Goal: Information Seeking & Learning: Learn about a topic

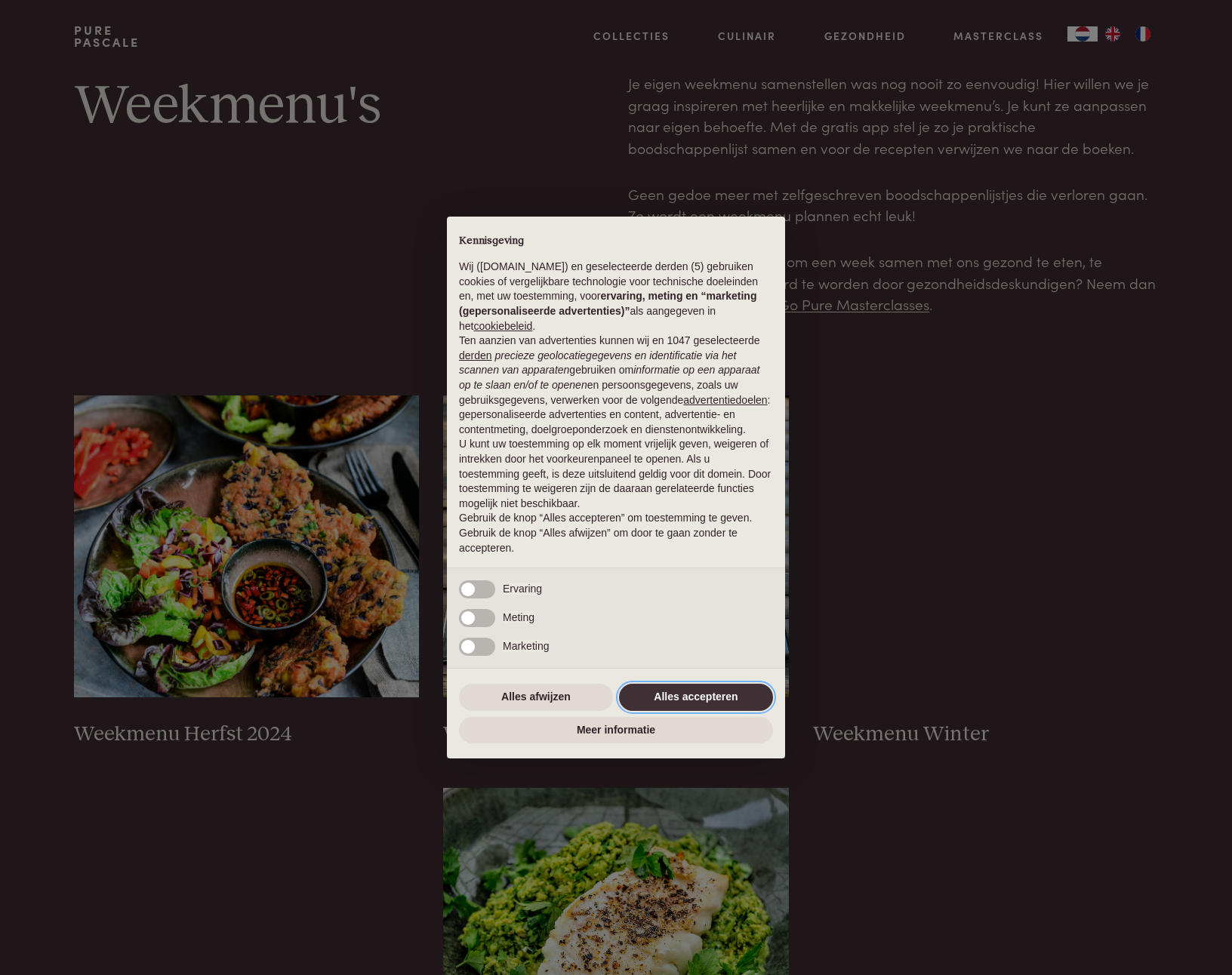
click at [702, 698] on button "Alles accepteren" at bounding box center [695, 697] width 154 height 27
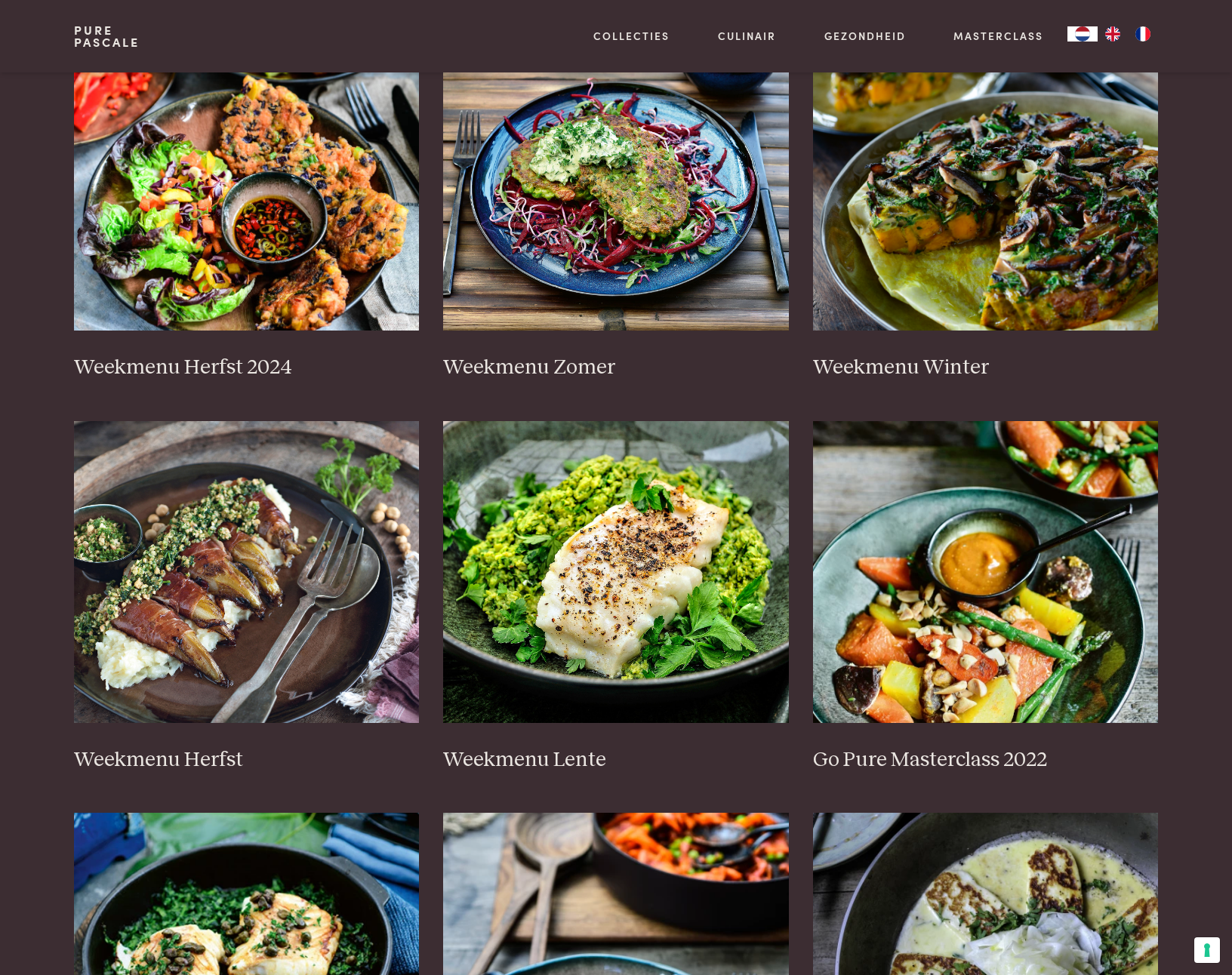
scroll to position [370, 0]
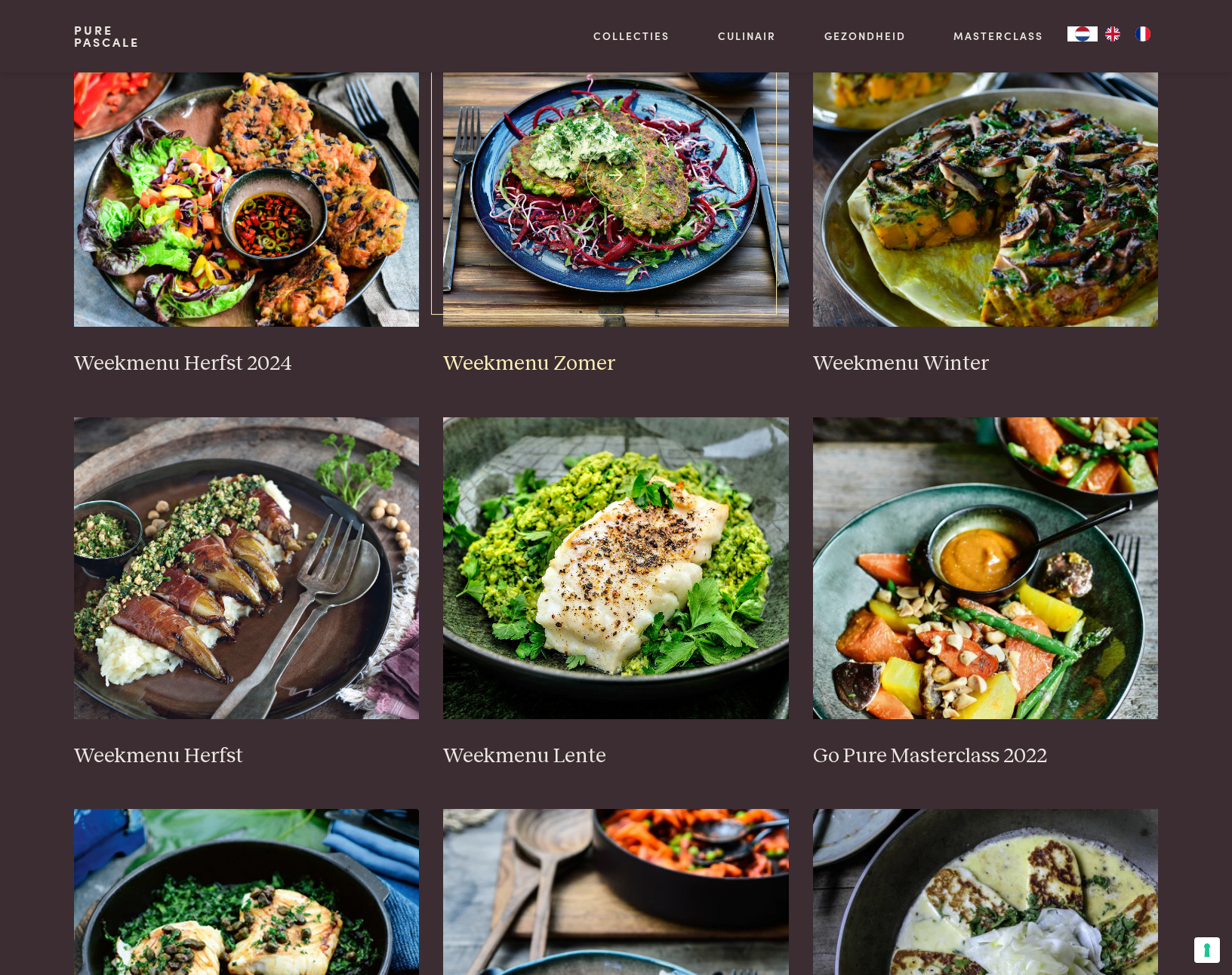
click at [536, 236] on img at bounding box center [616, 175] width 346 height 302
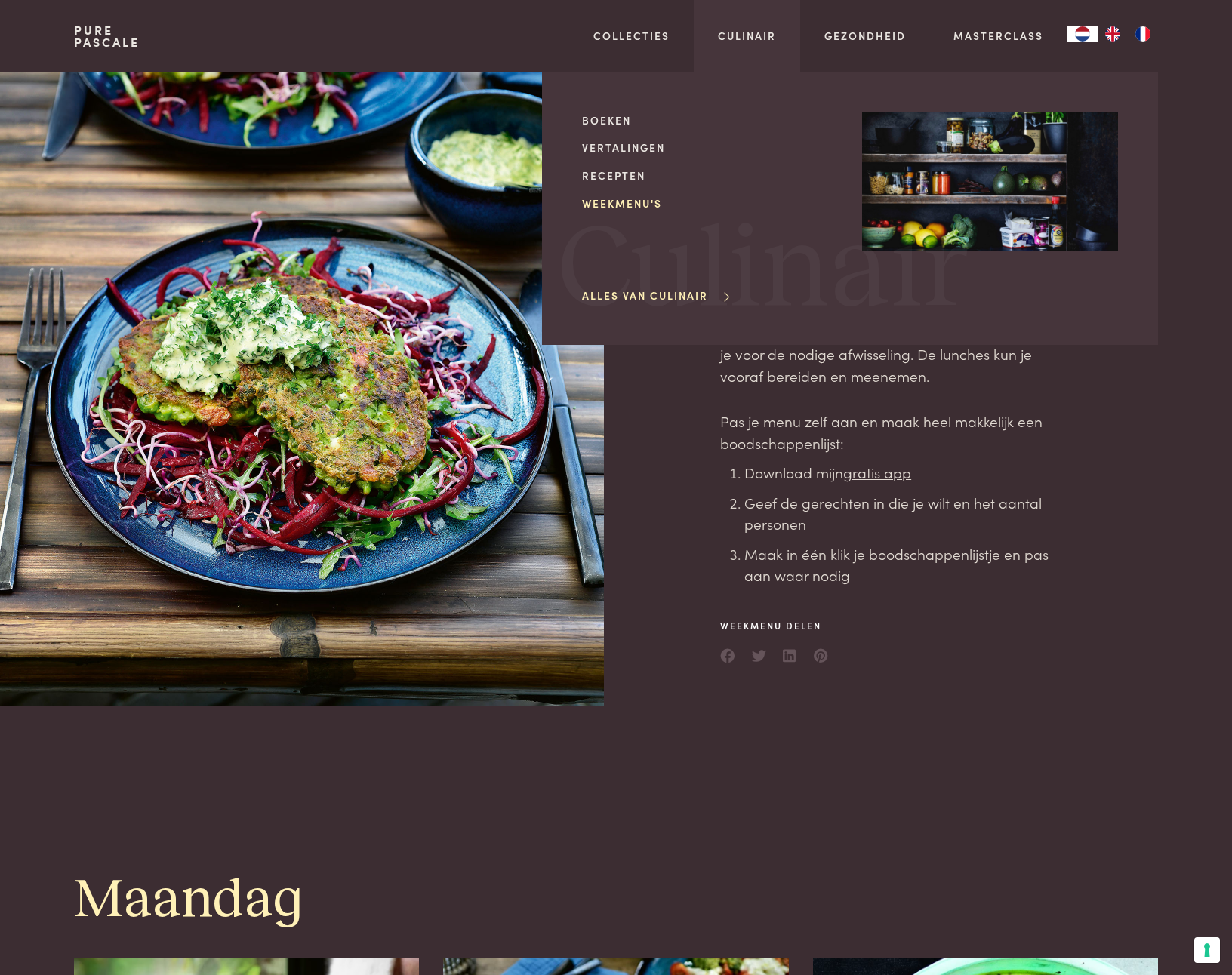
click at [625, 207] on link "Weekmenu's" at bounding box center [709, 203] width 256 height 16
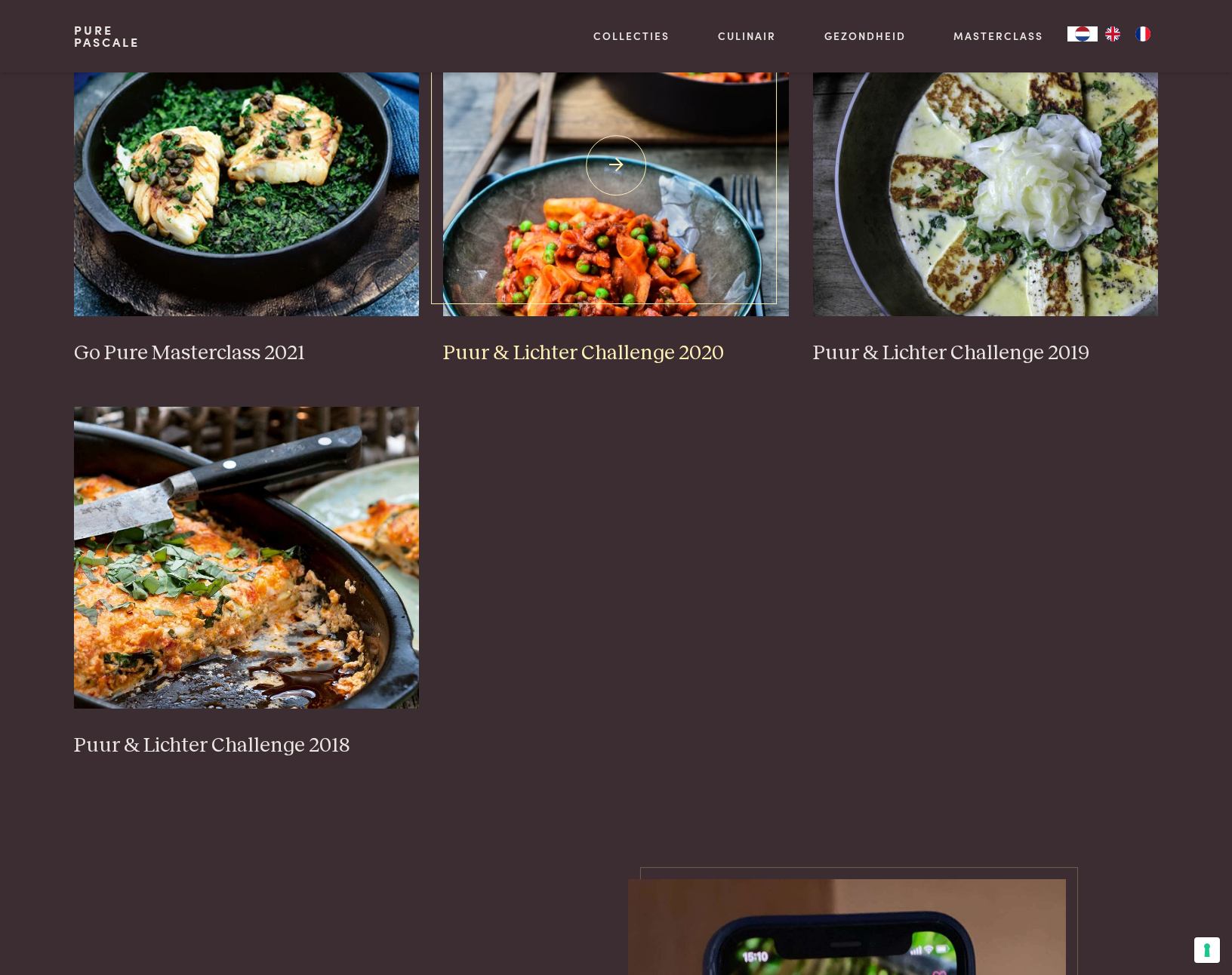
scroll to position [1163, 0]
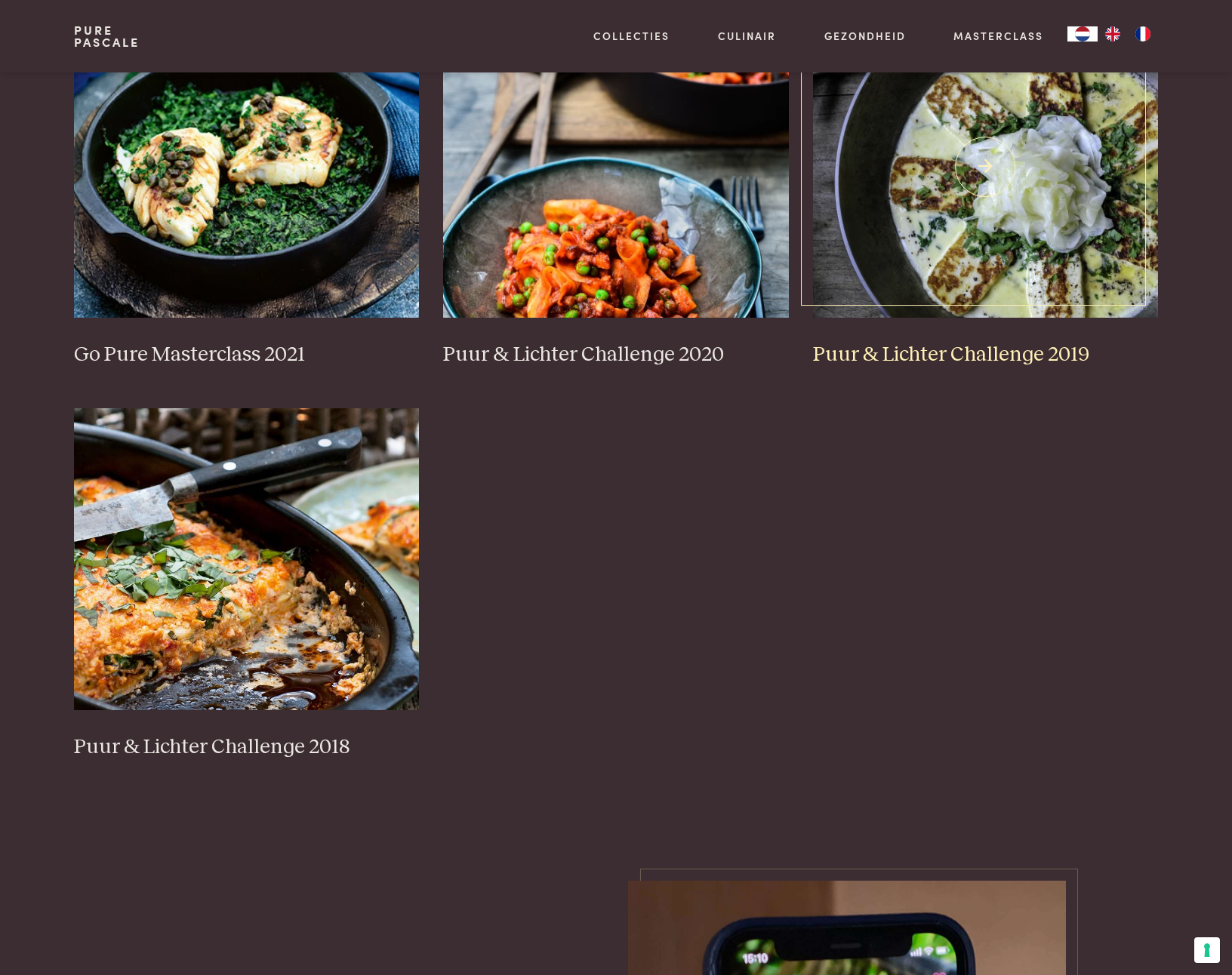
click at [915, 258] on img at bounding box center [986, 166] width 346 height 302
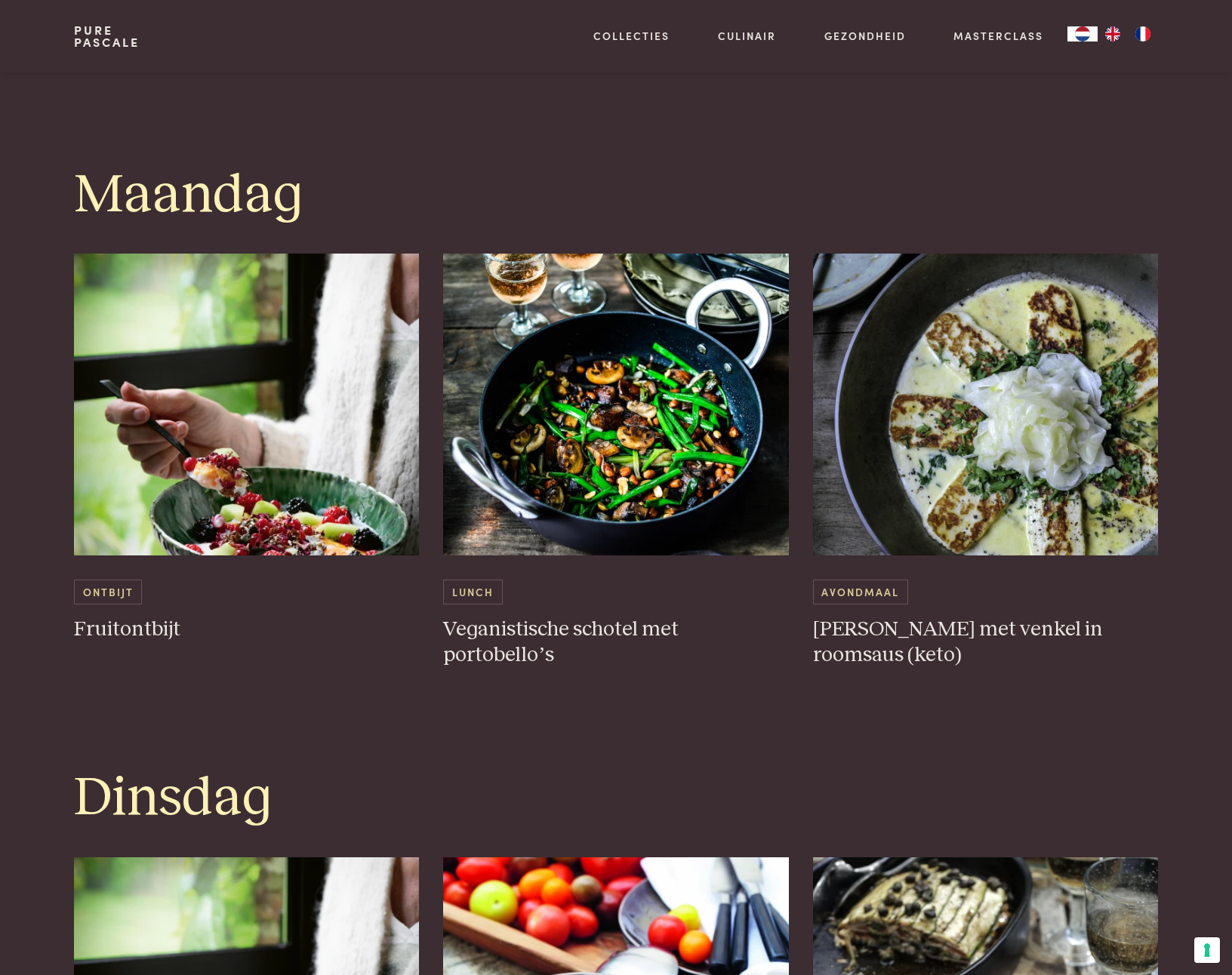
scroll to position [729, 0]
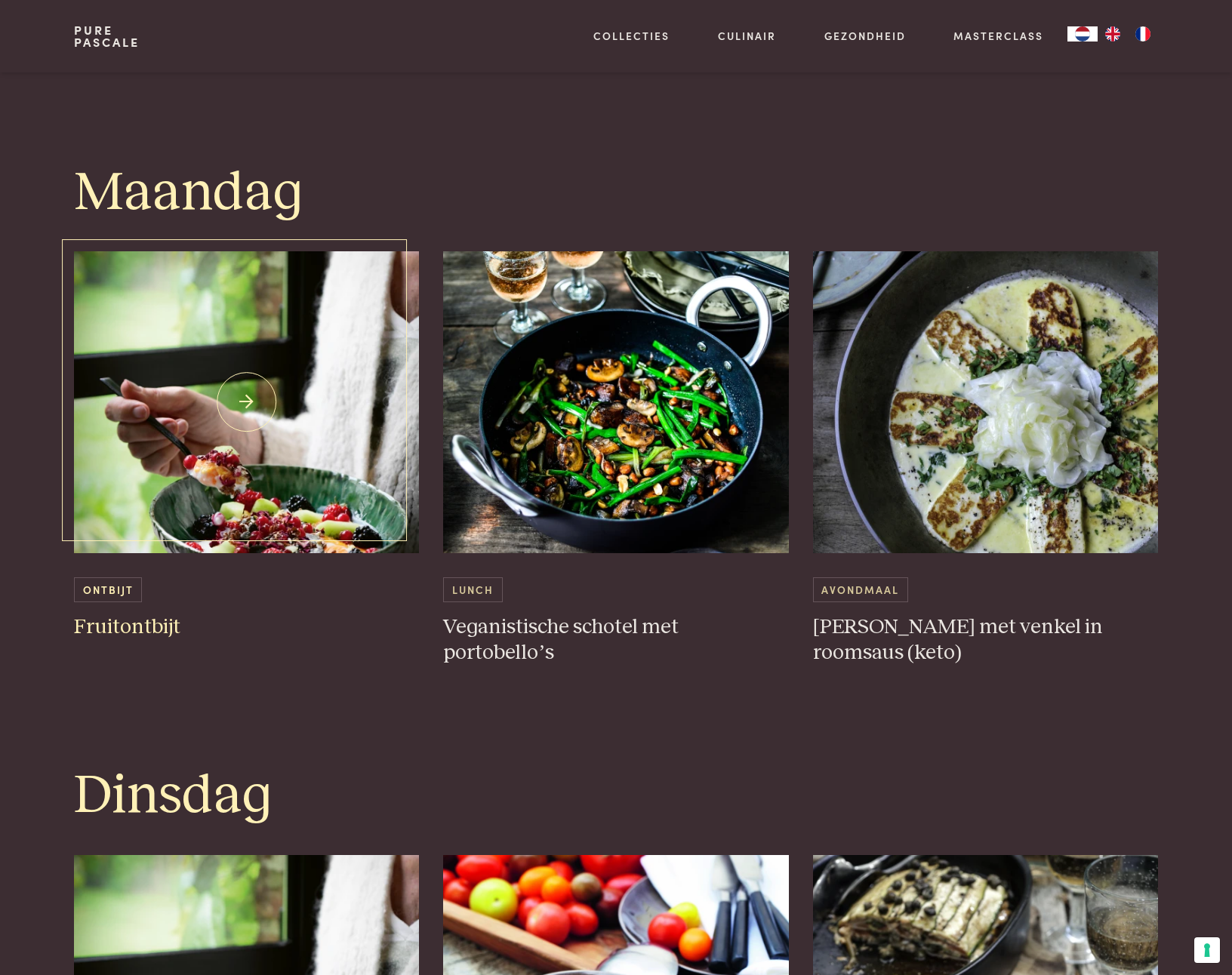
click at [227, 497] on img at bounding box center [247, 402] width 346 height 302
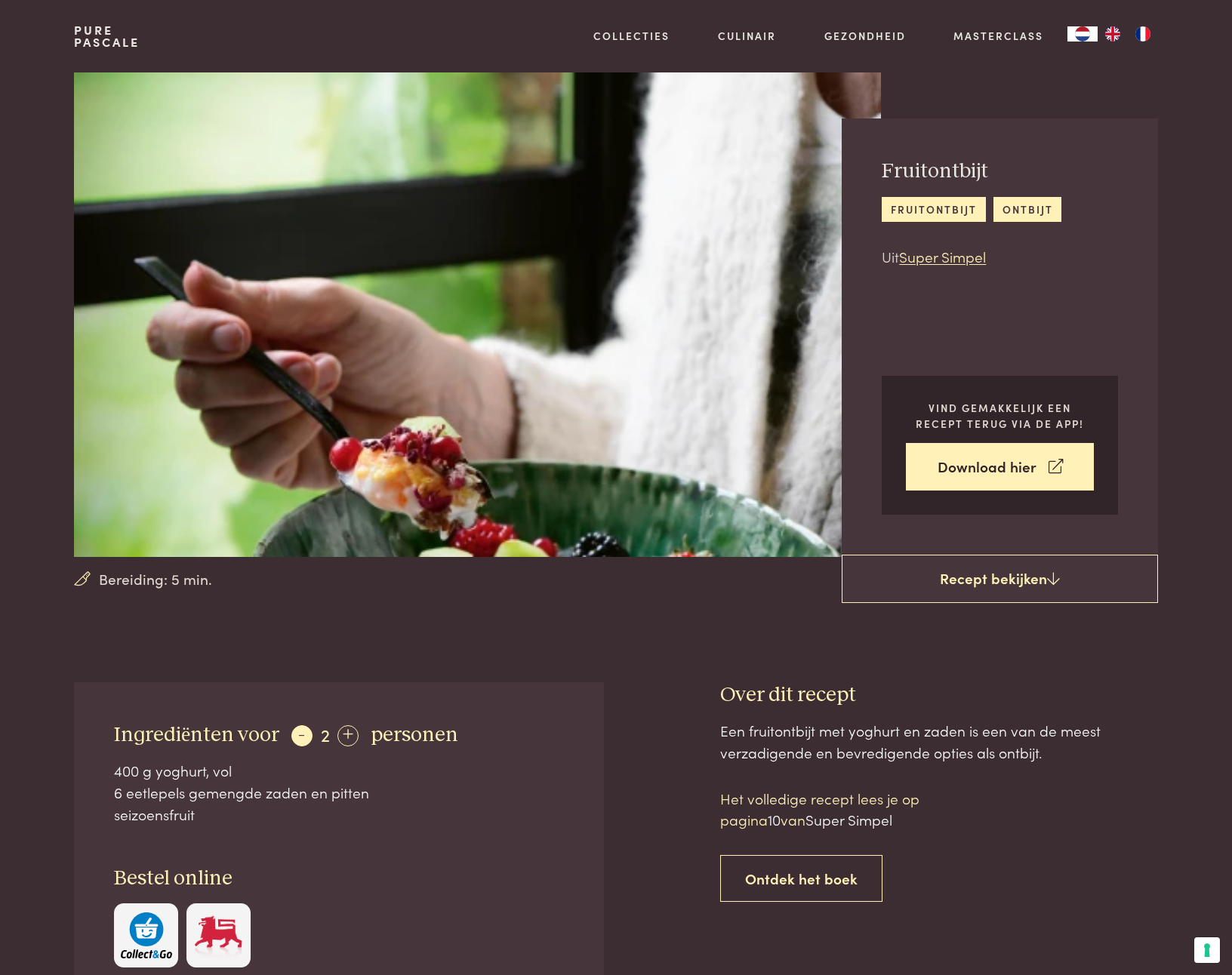
click at [302, 740] on div "-" at bounding box center [302, 736] width 21 height 21
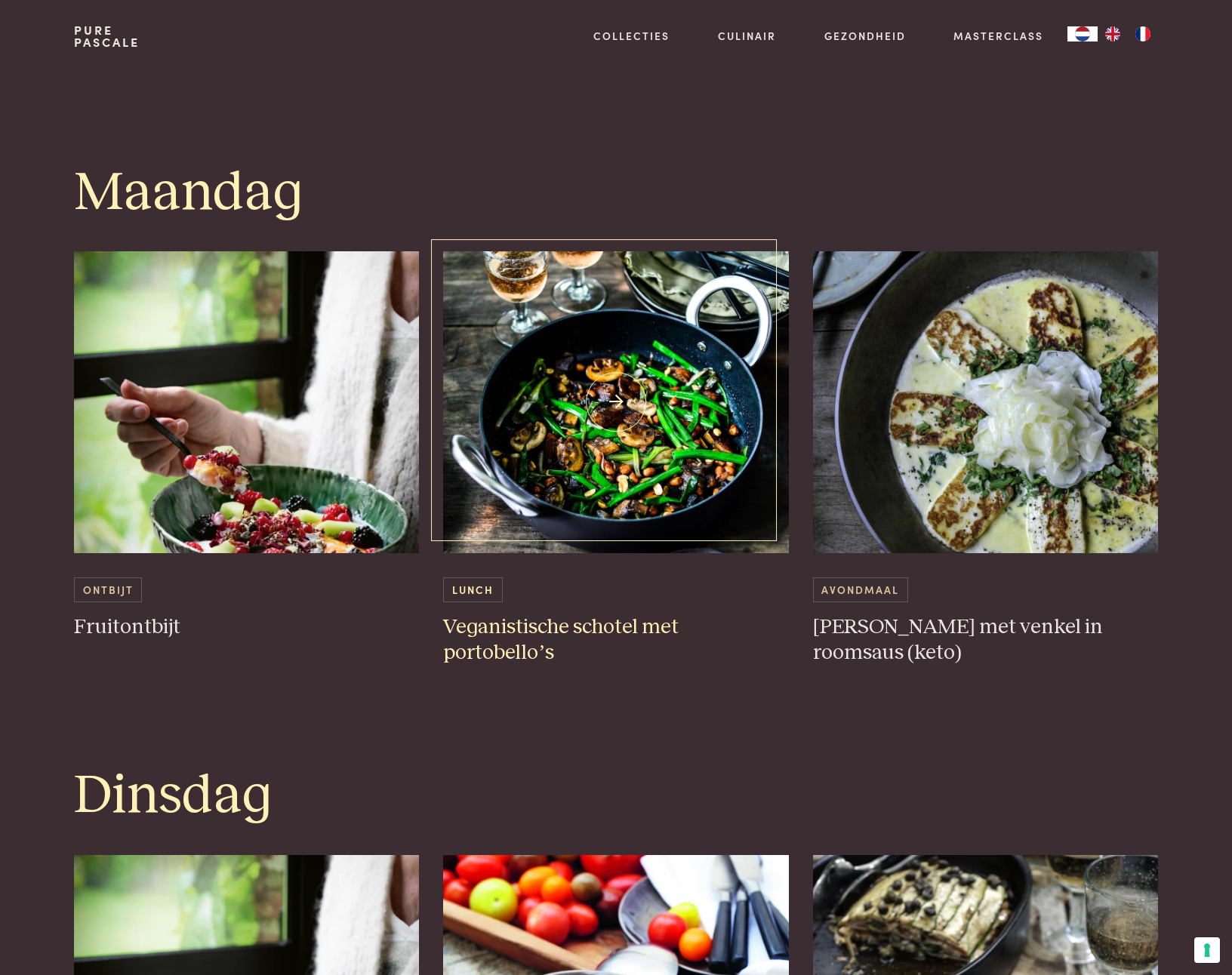
click at [565, 479] on img at bounding box center [616, 402] width 346 height 302
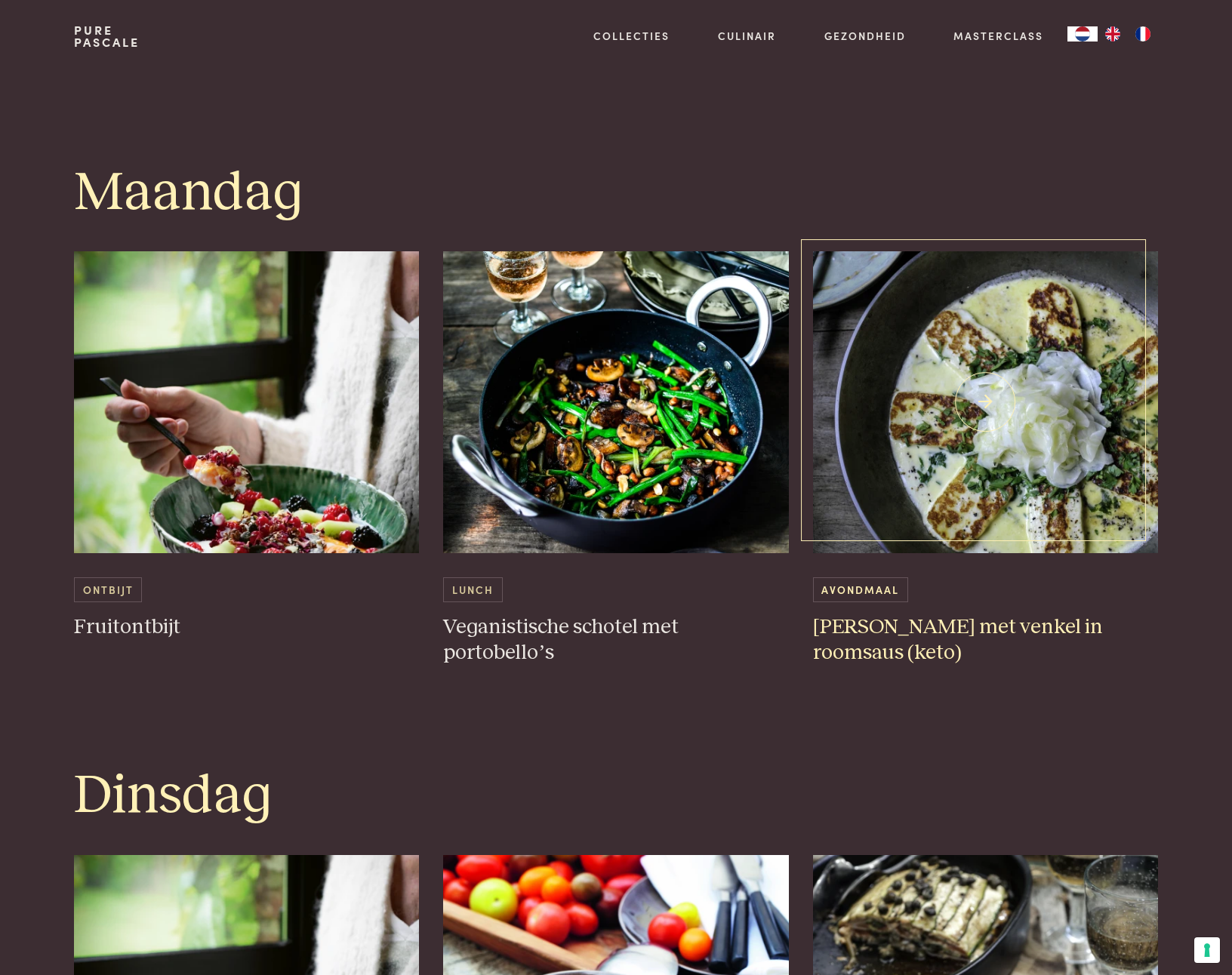
click at [896, 422] on img at bounding box center [986, 402] width 346 height 302
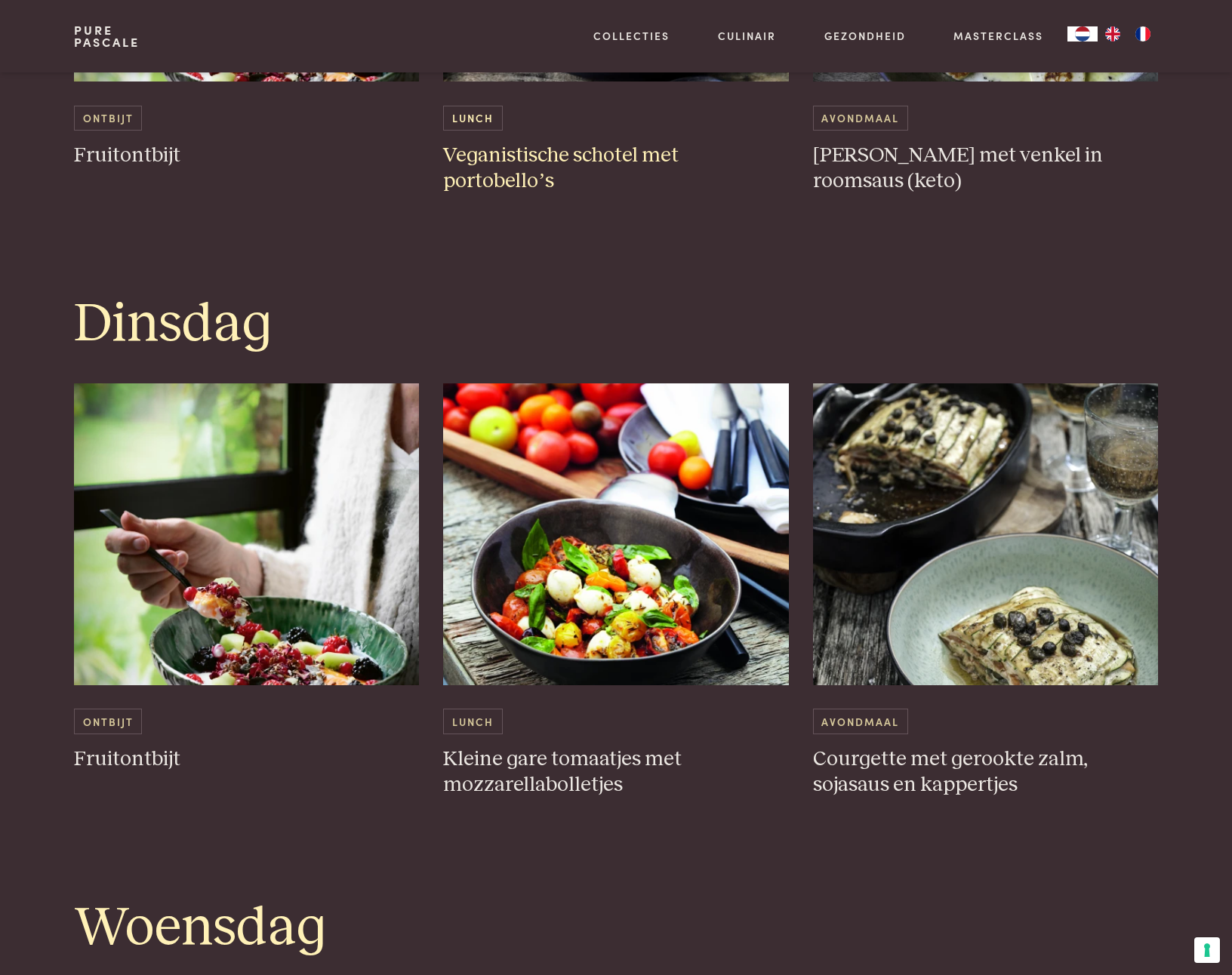
scroll to position [1201, 0]
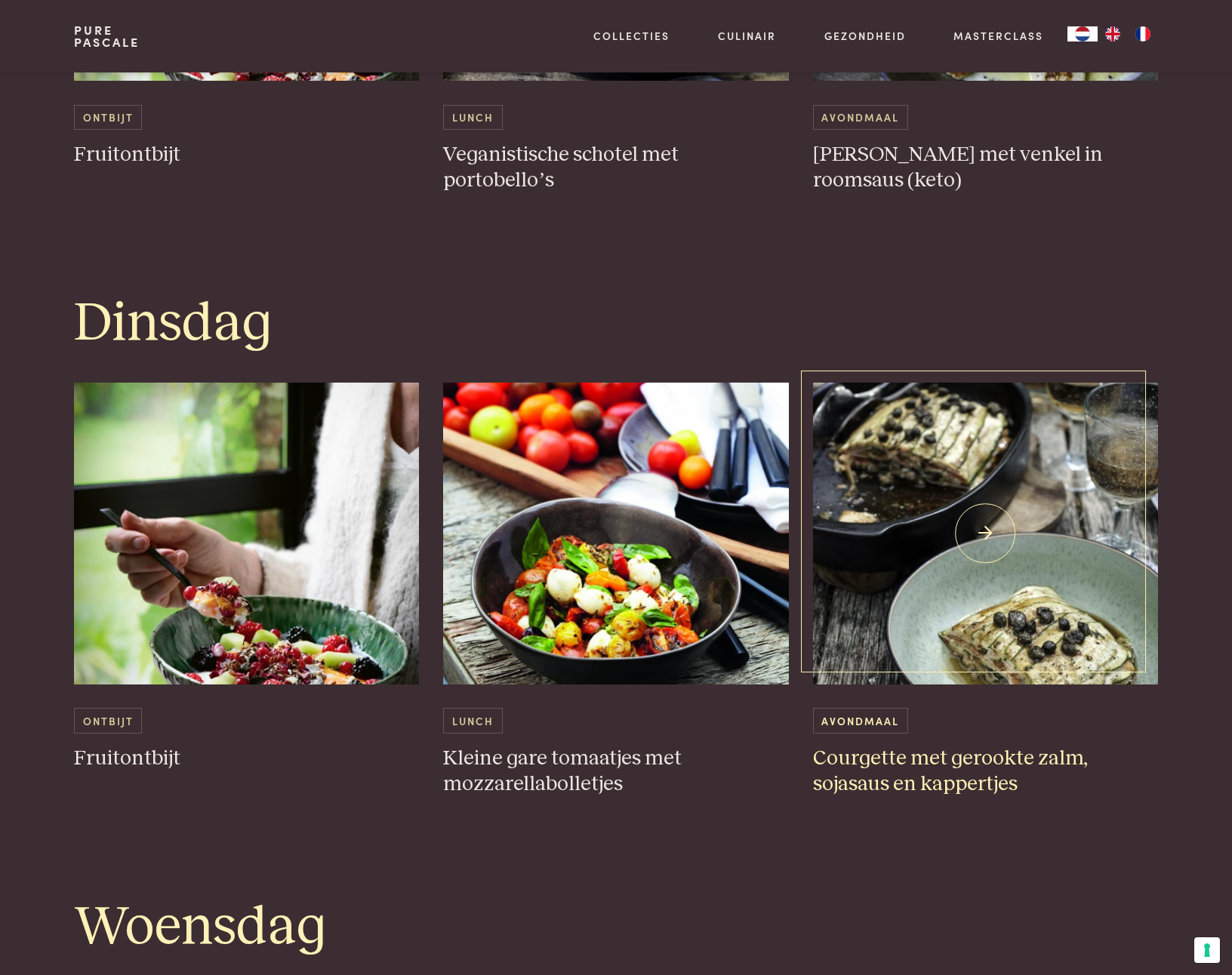
click at [1008, 597] on img at bounding box center [986, 533] width 346 height 302
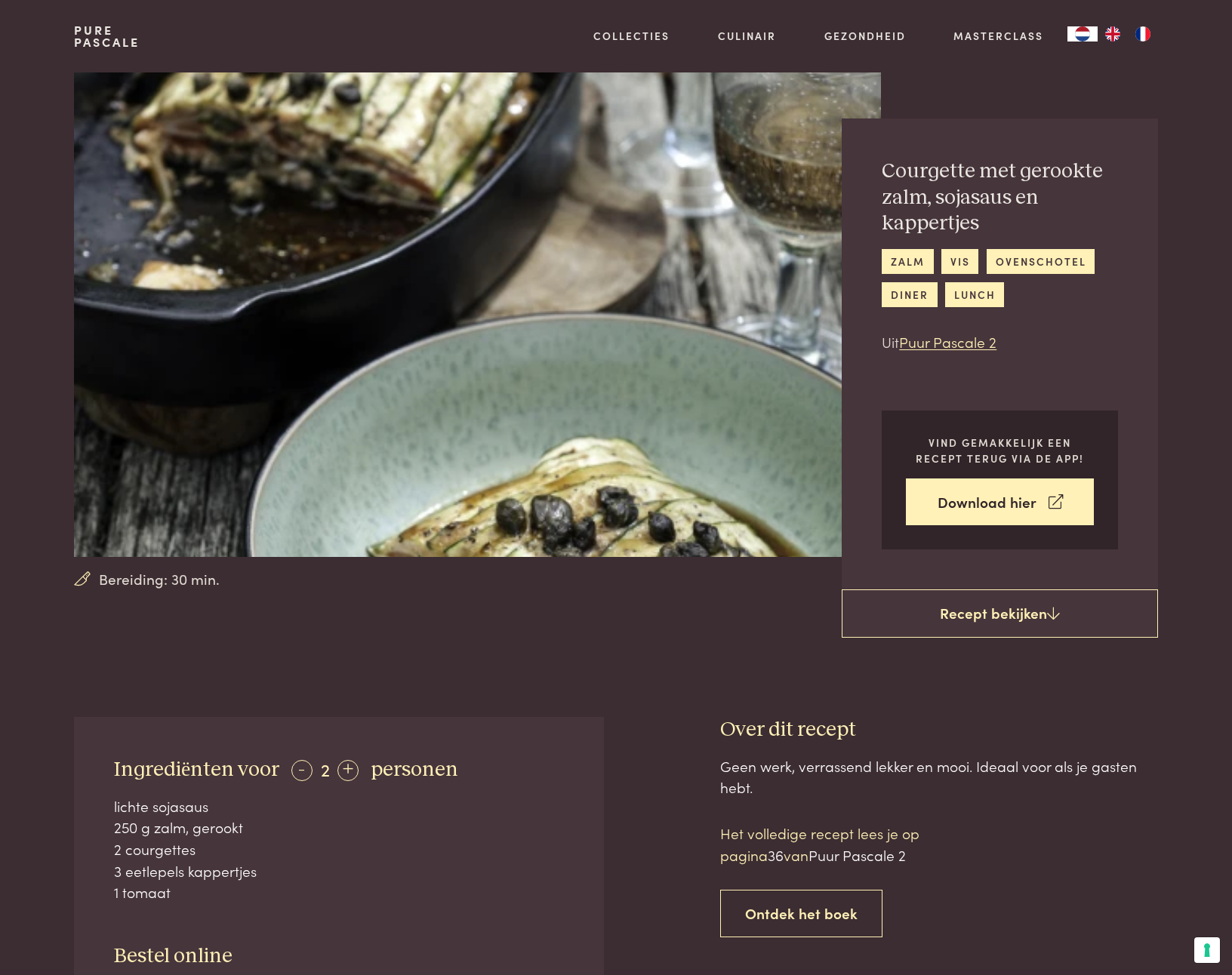
scroll to position [26, 0]
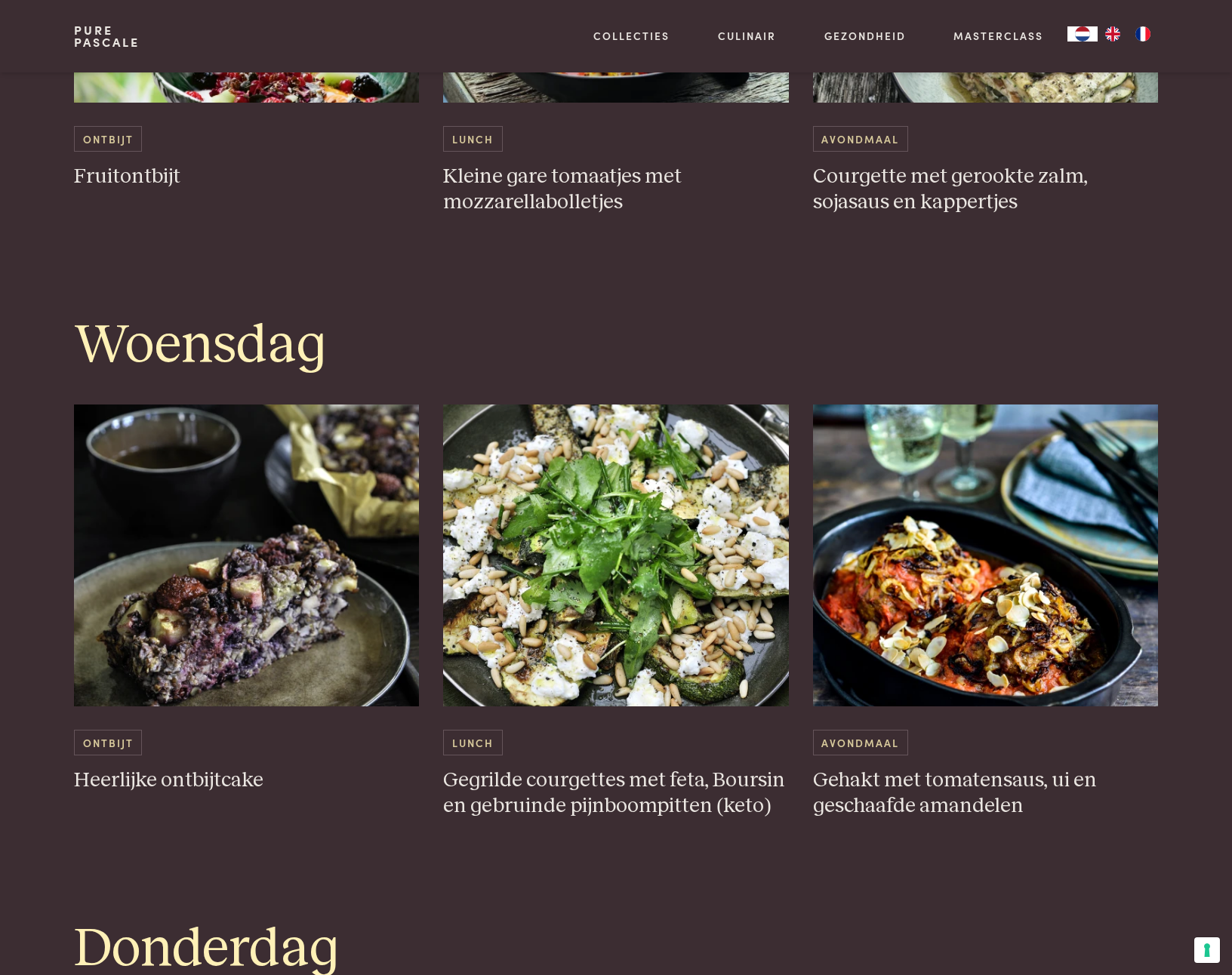
scroll to position [1785, 0]
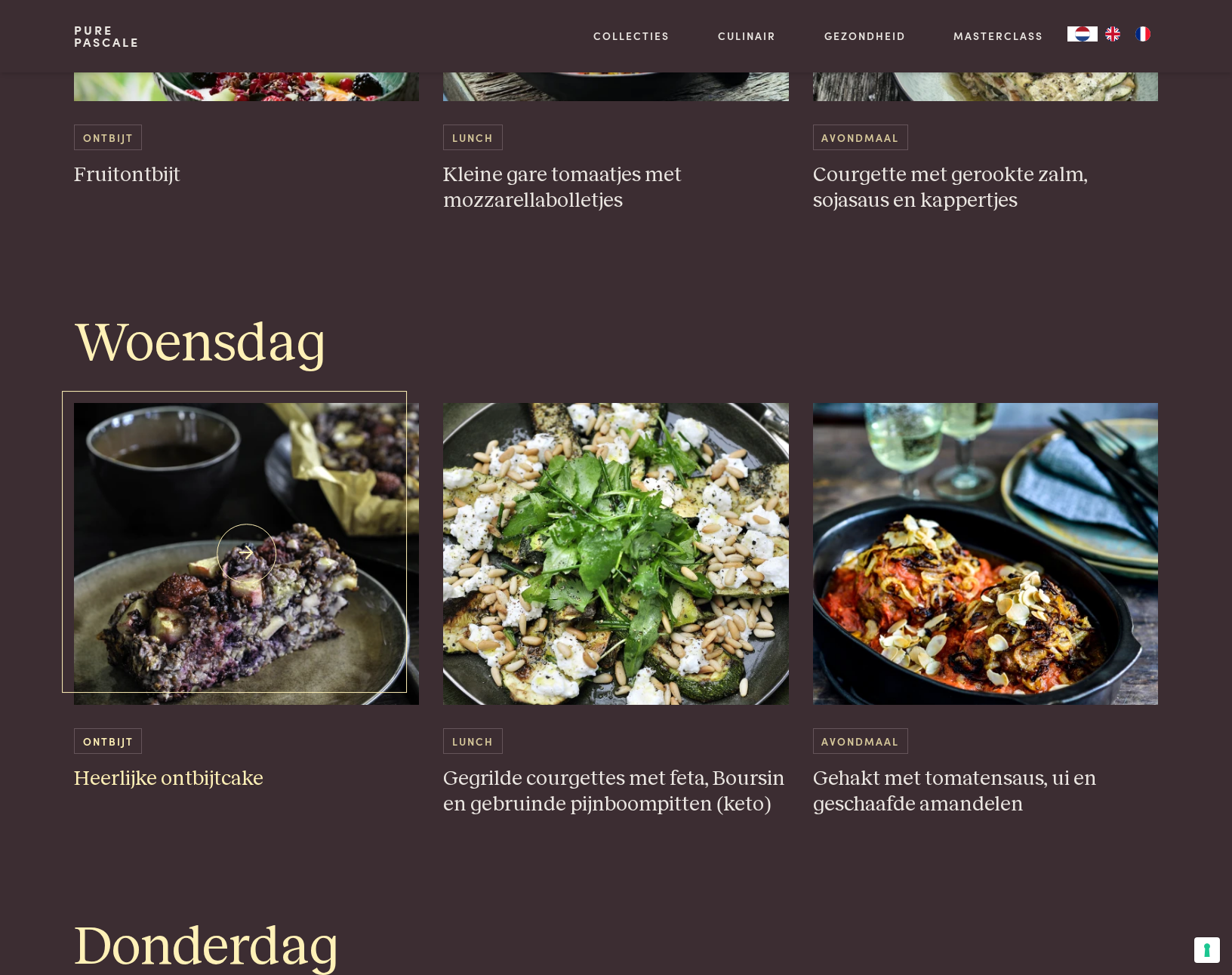
click at [196, 620] on img at bounding box center [247, 554] width 346 height 302
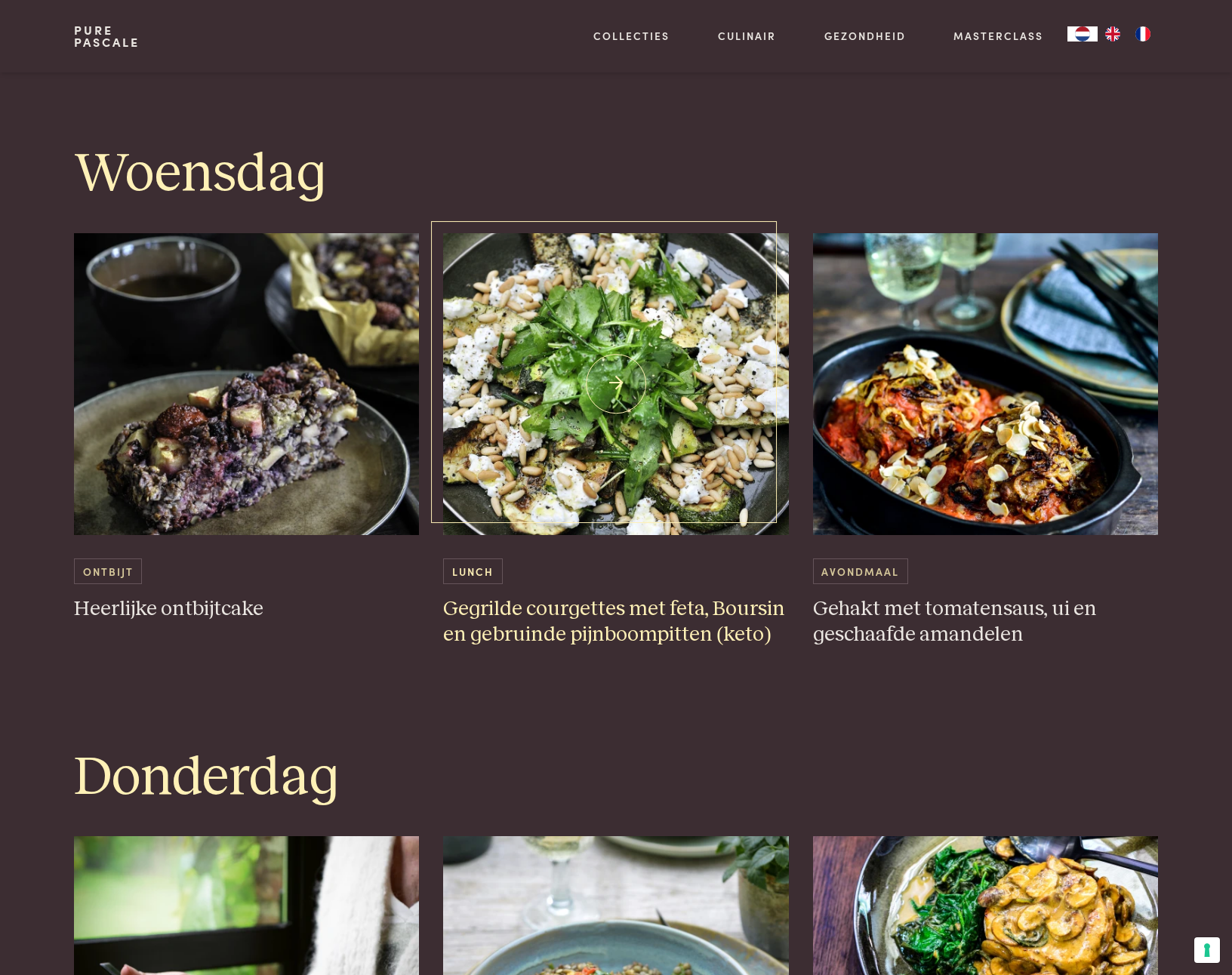
scroll to position [1995, 0]
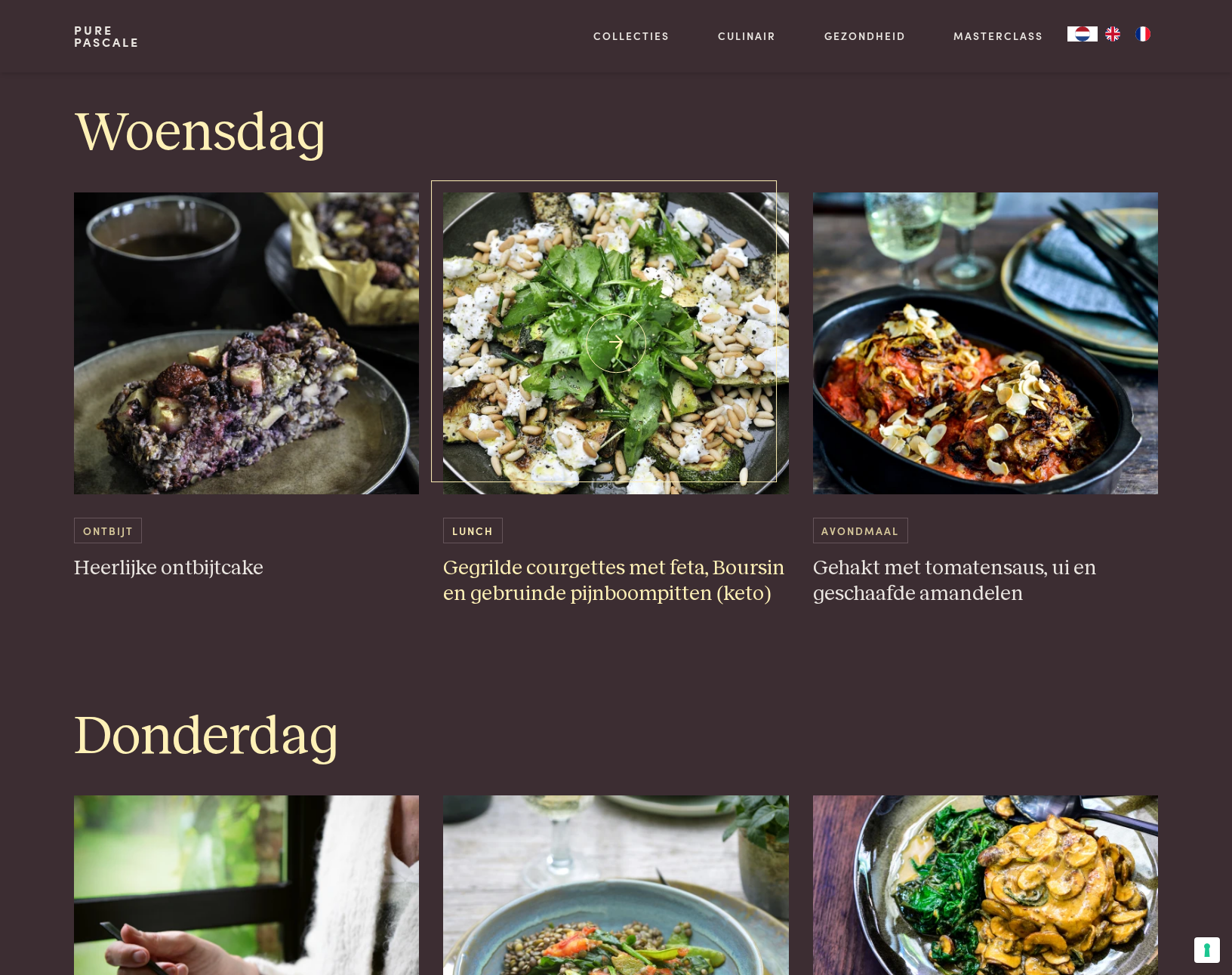
click at [560, 472] on img at bounding box center [616, 343] width 346 height 302
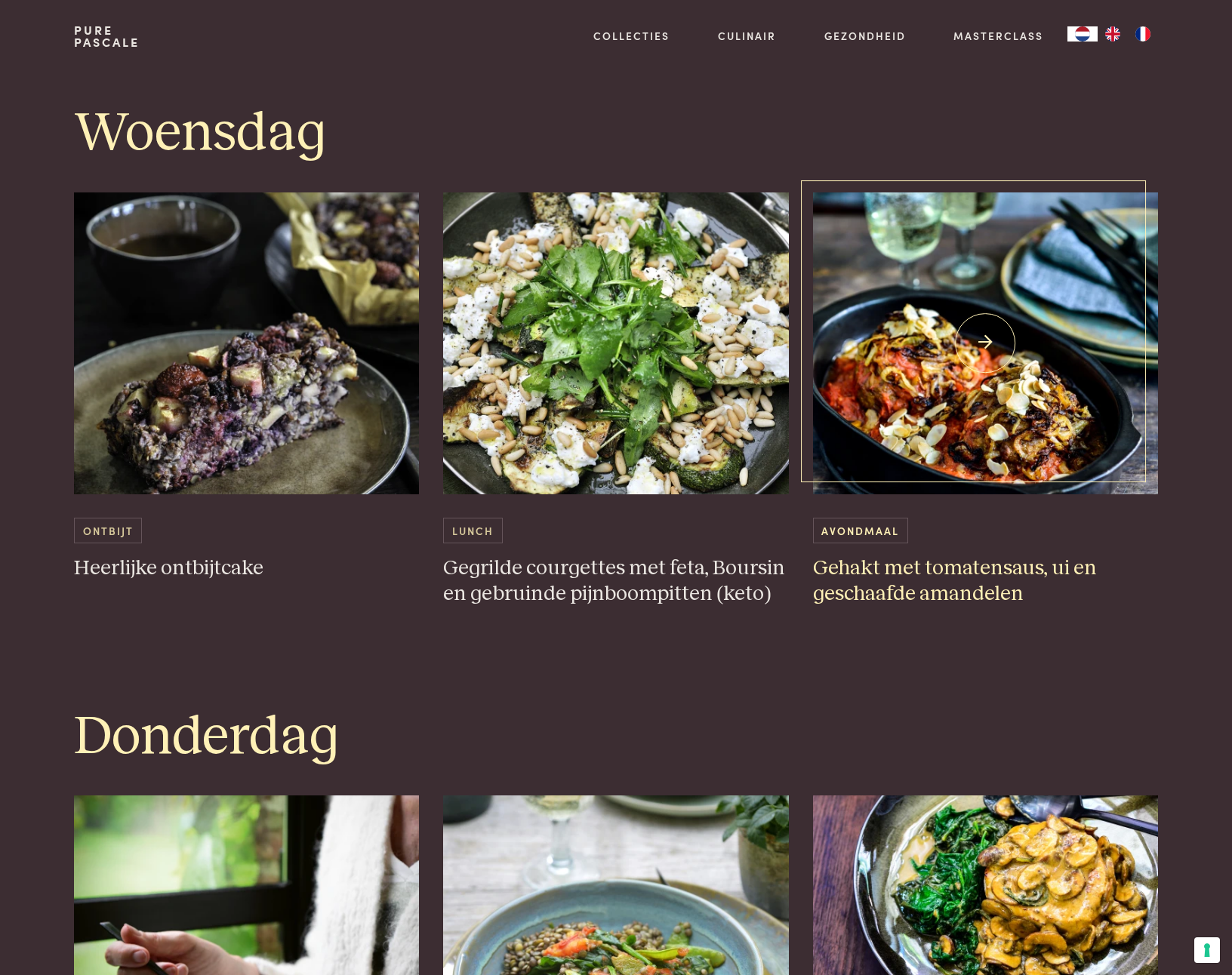
click at [926, 368] on img at bounding box center [986, 343] width 346 height 302
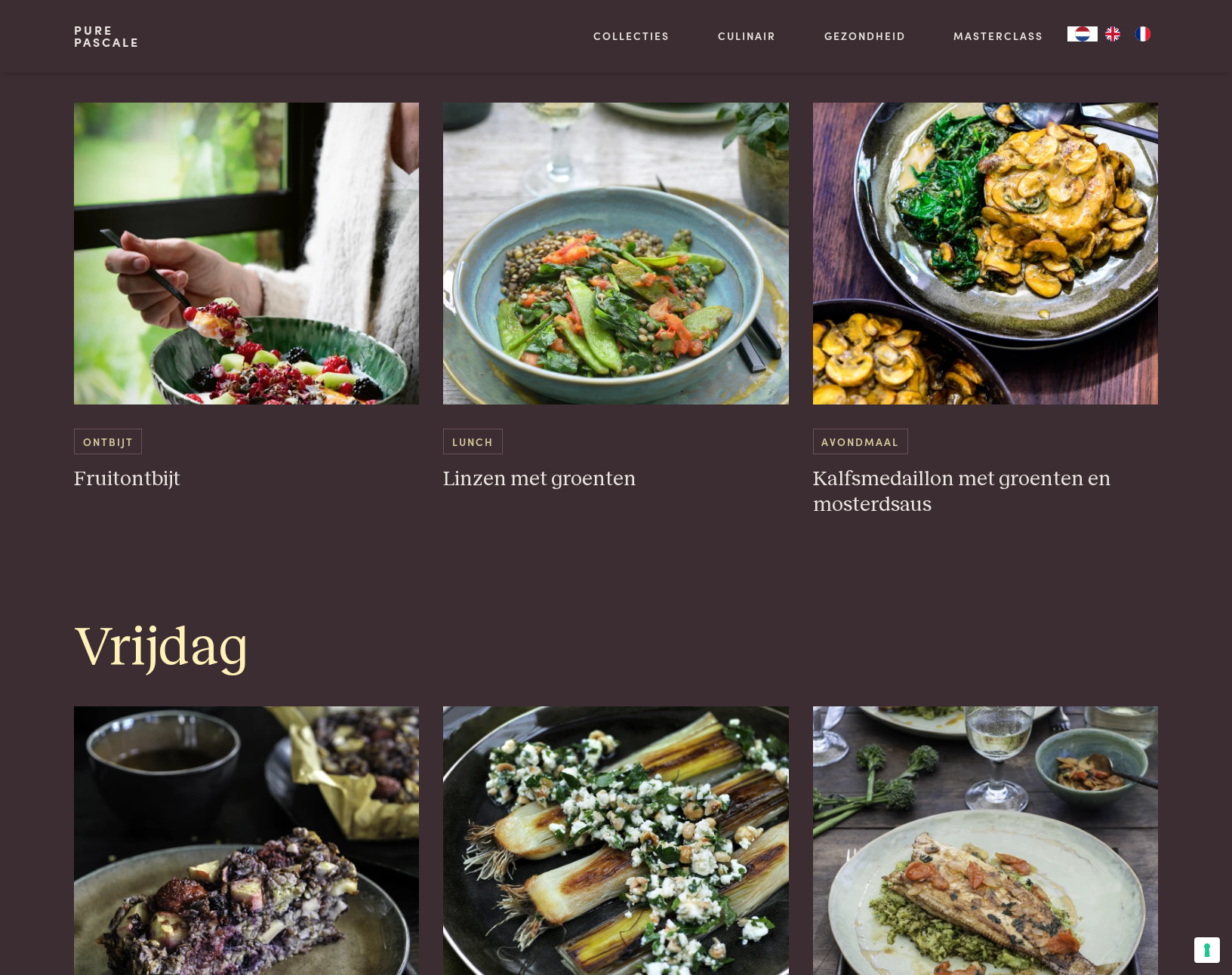
scroll to position [2691, 0]
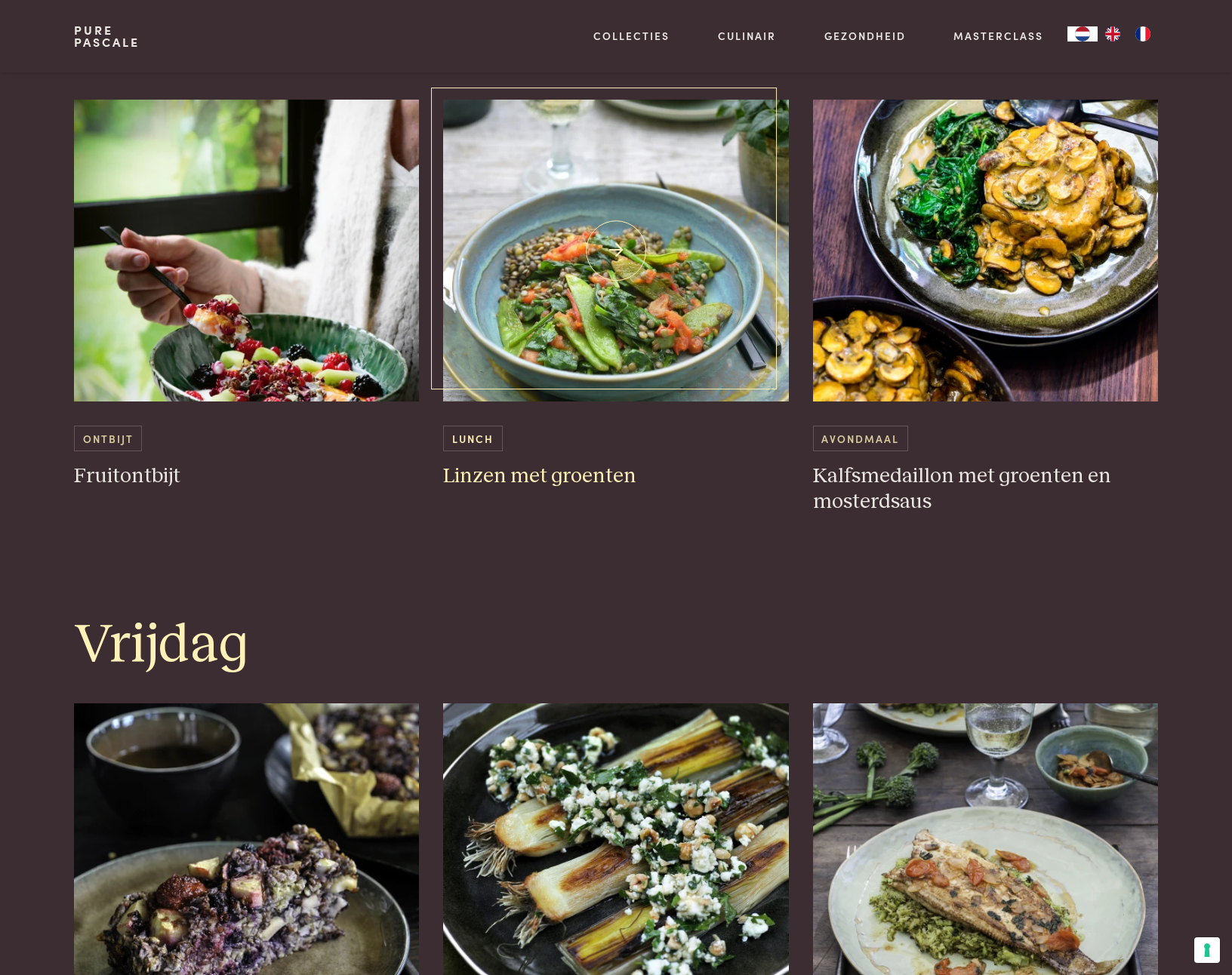
click at [570, 211] on img at bounding box center [616, 250] width 346 height 302
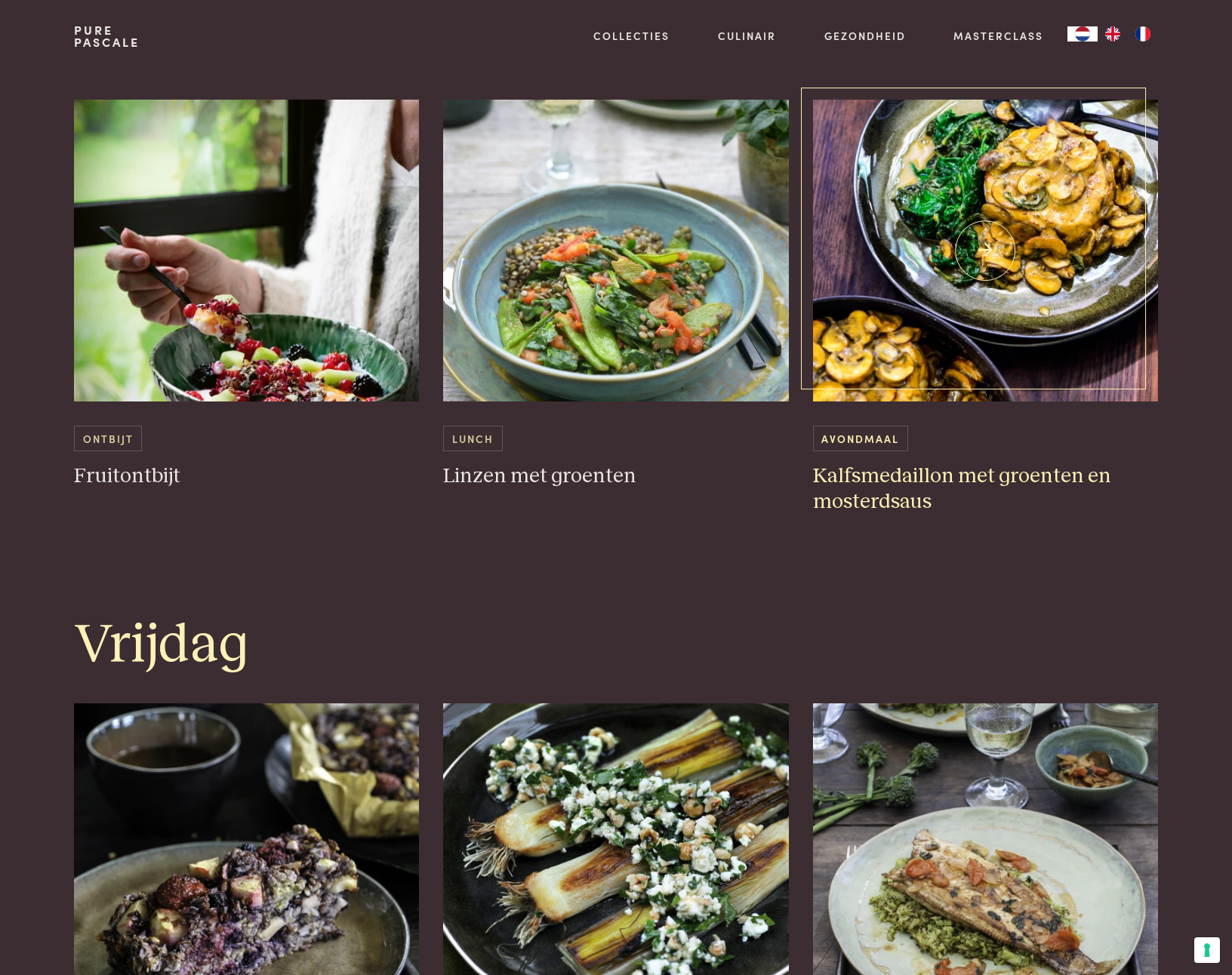
click at [1007, 249] on img at bounding box center [986, 250] width 346 height 302
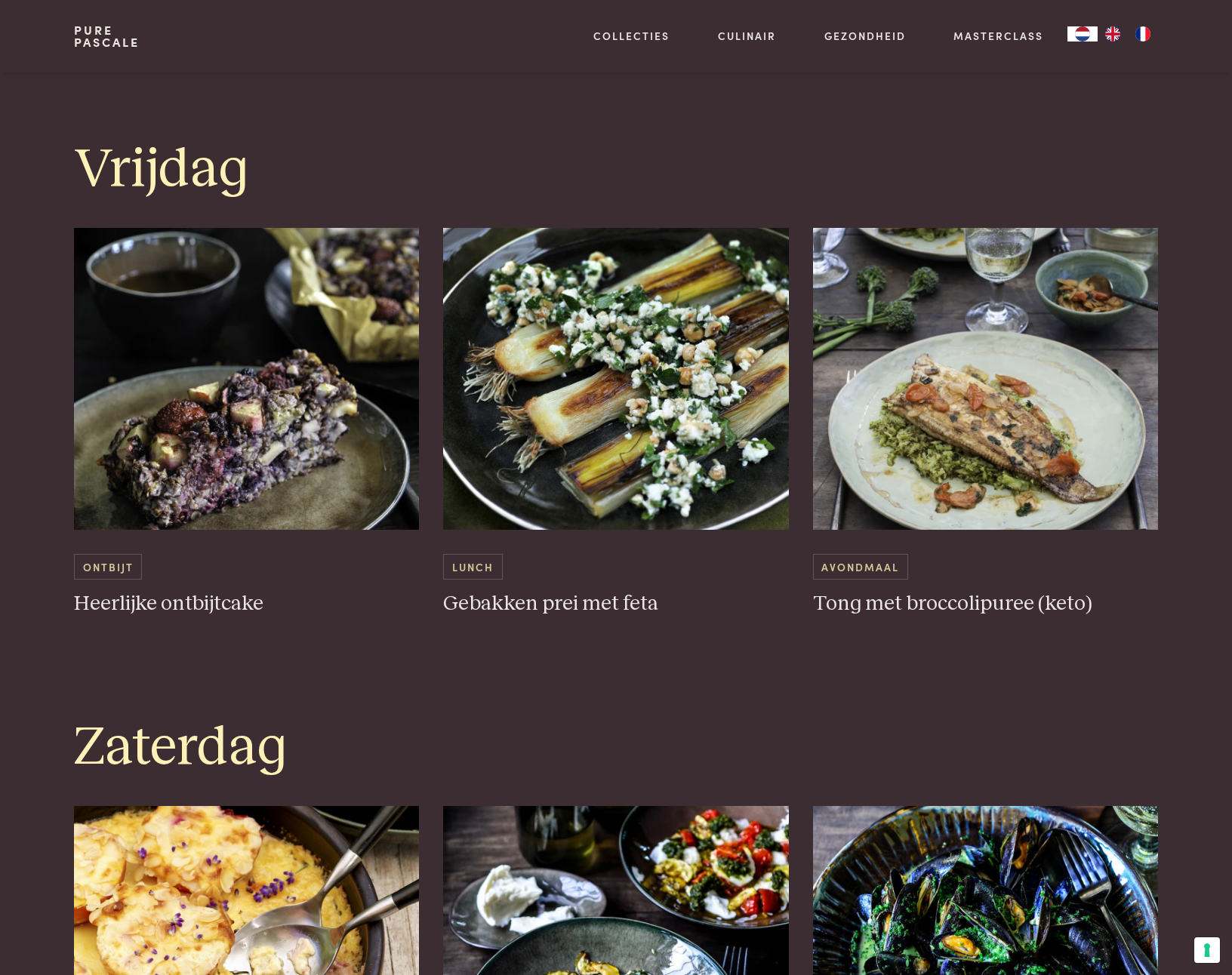
scroll to position [3250, 0]
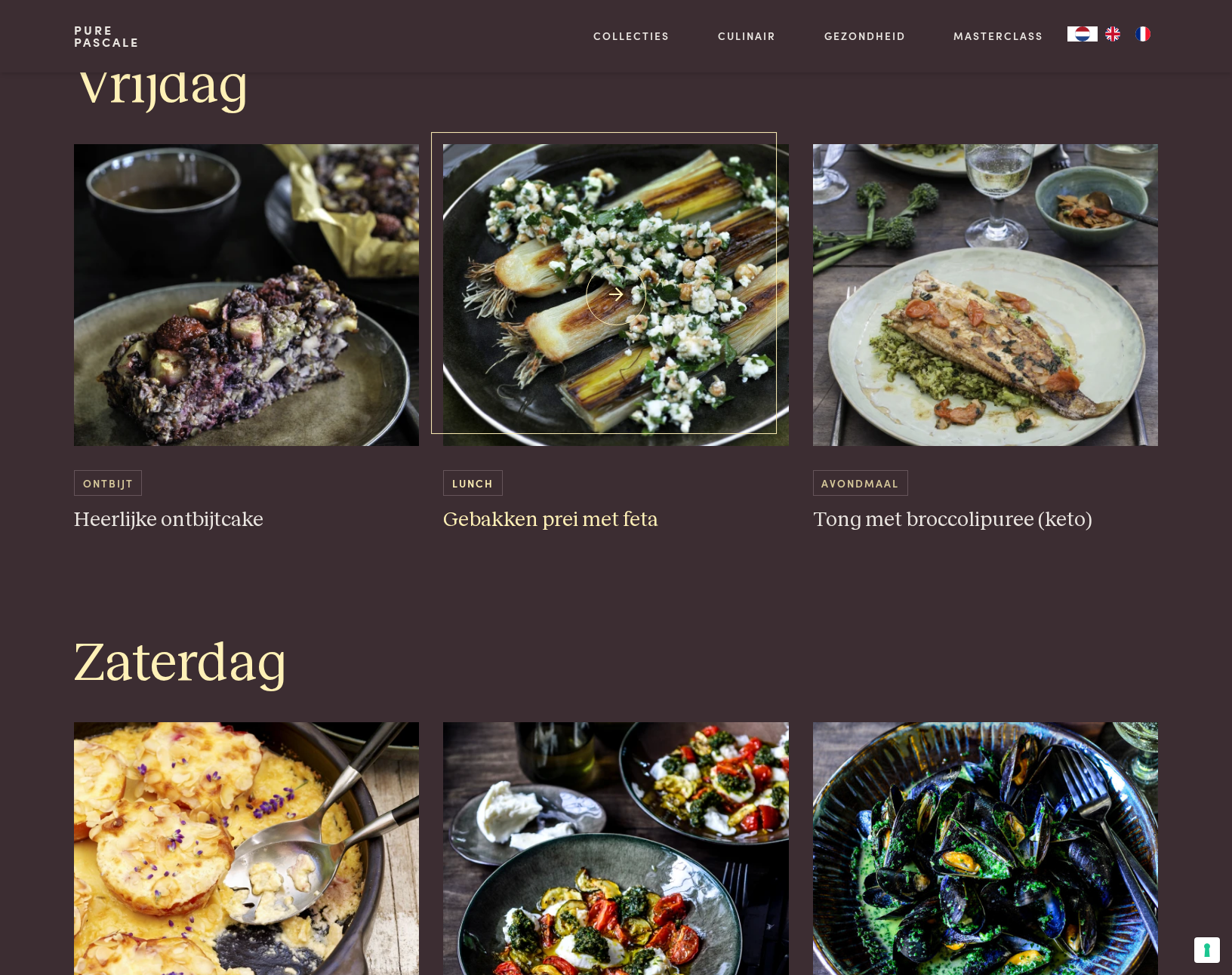
click at [621, 280] on img at bounding box center [616, 295] width 346 height 302
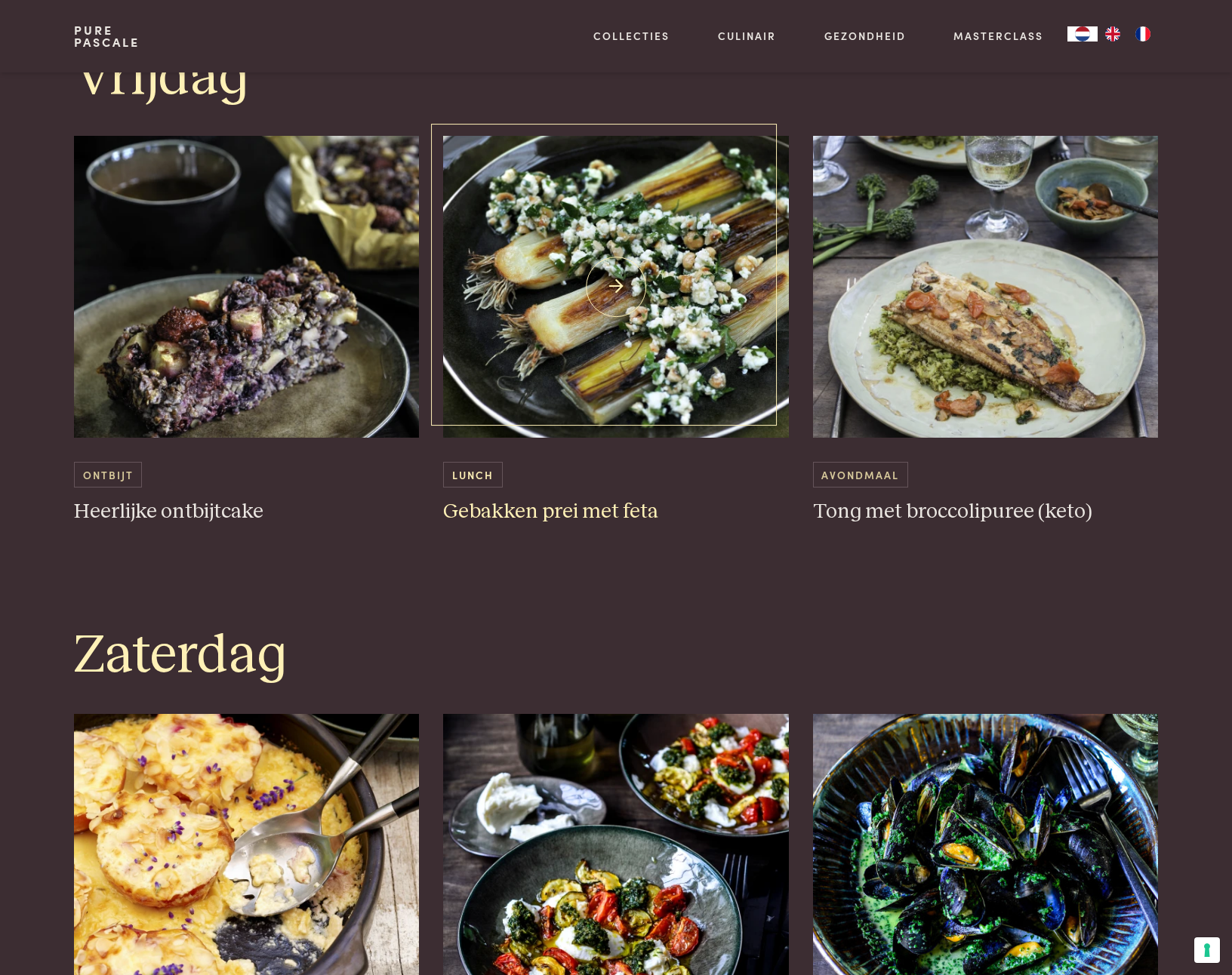
scroll to position [3267, 0]
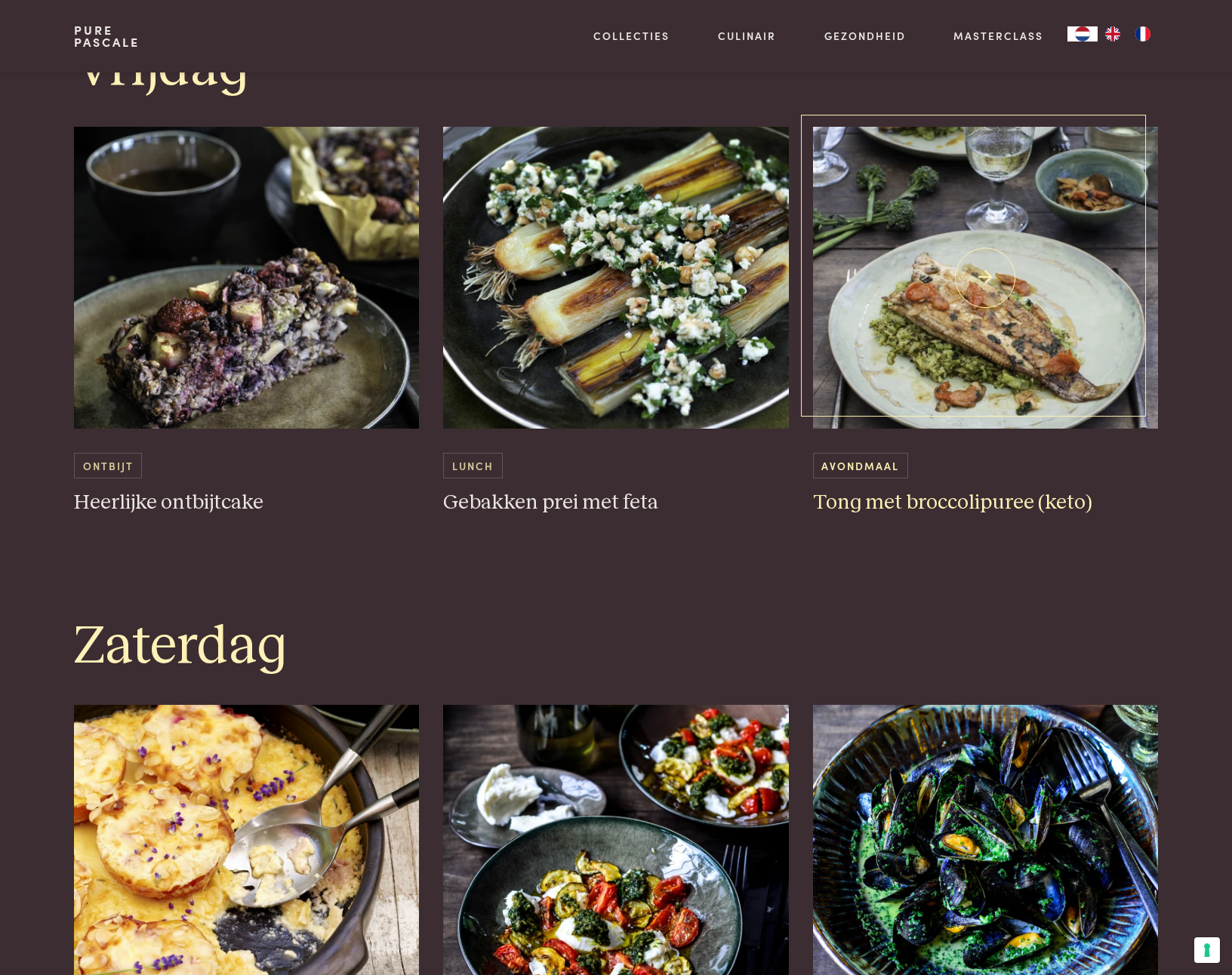
click at [935, 383] on img at bounding box center [986, 277] width 346 height 302
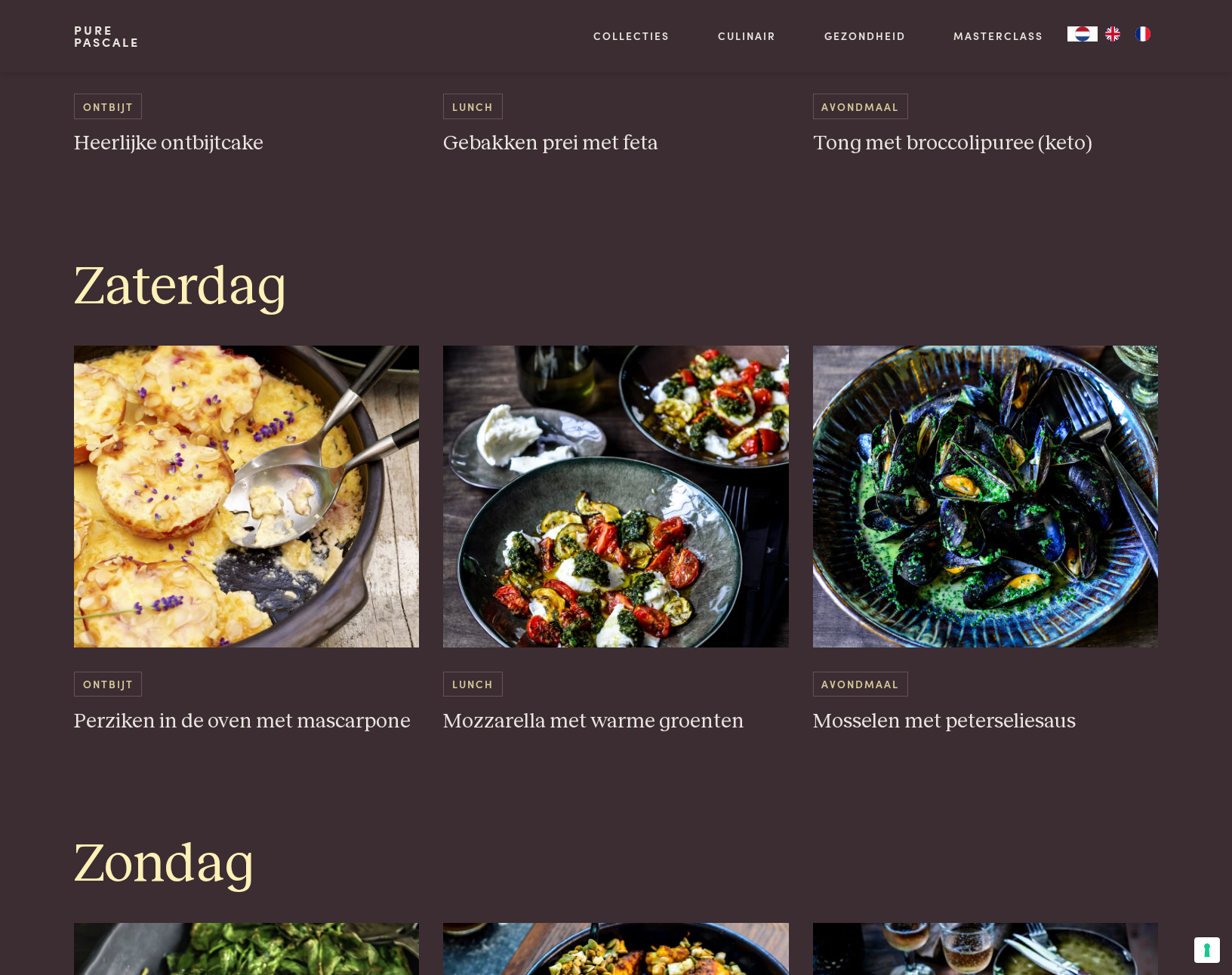
scroll to position [3629, 0]
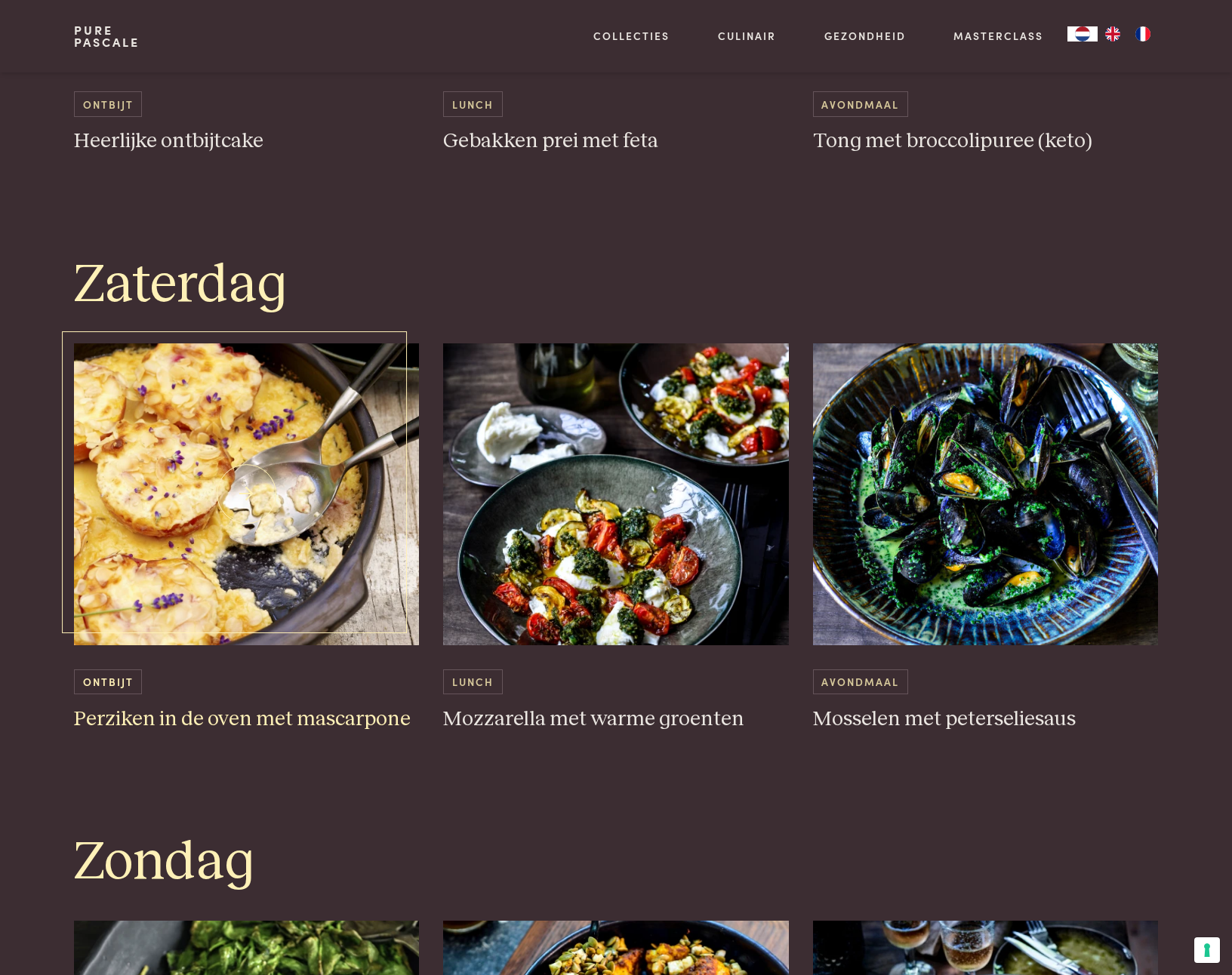
click at [164, 511] on img at bounding box center [247, 494] width 346 height 302
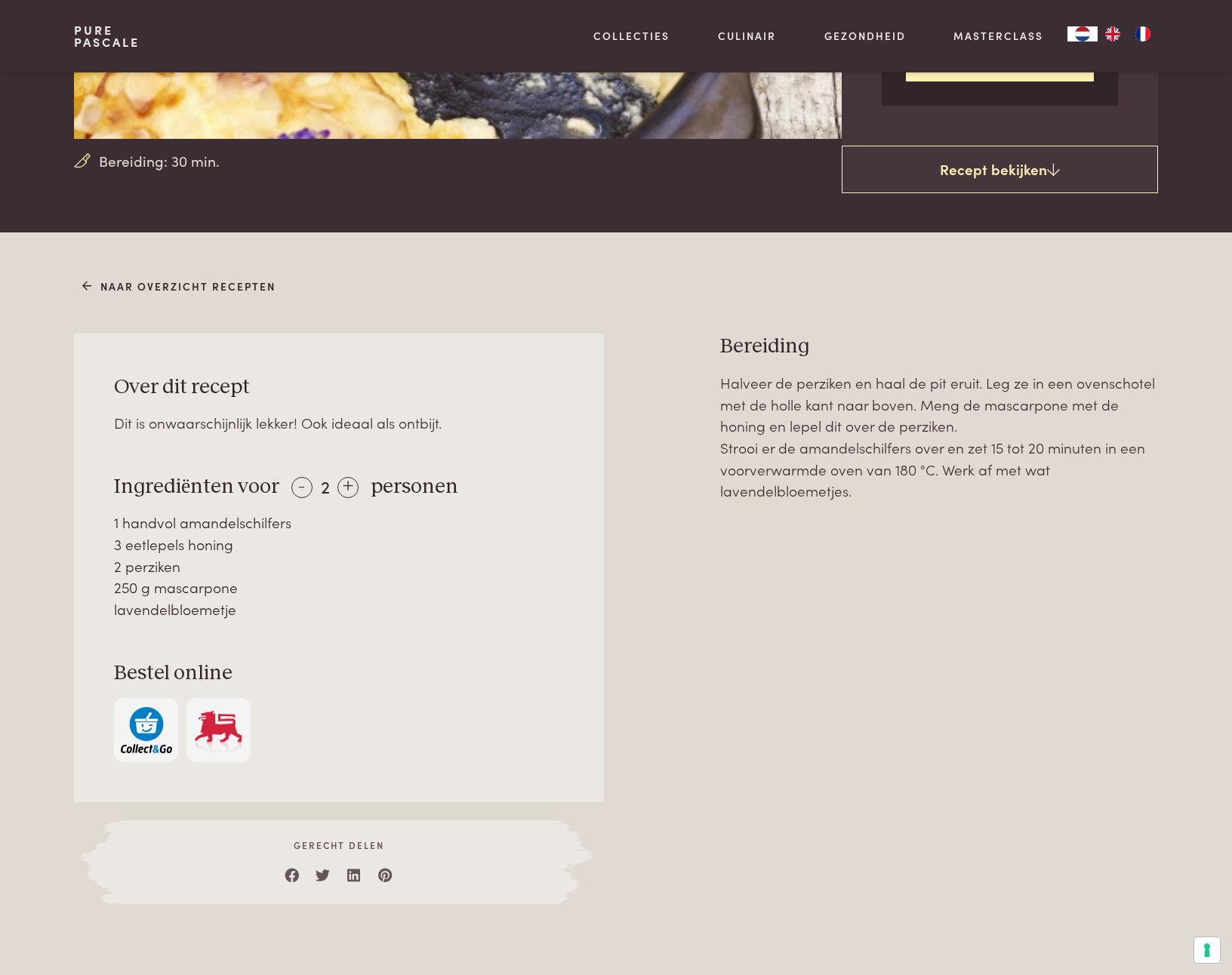
scroll to position [428, 0]
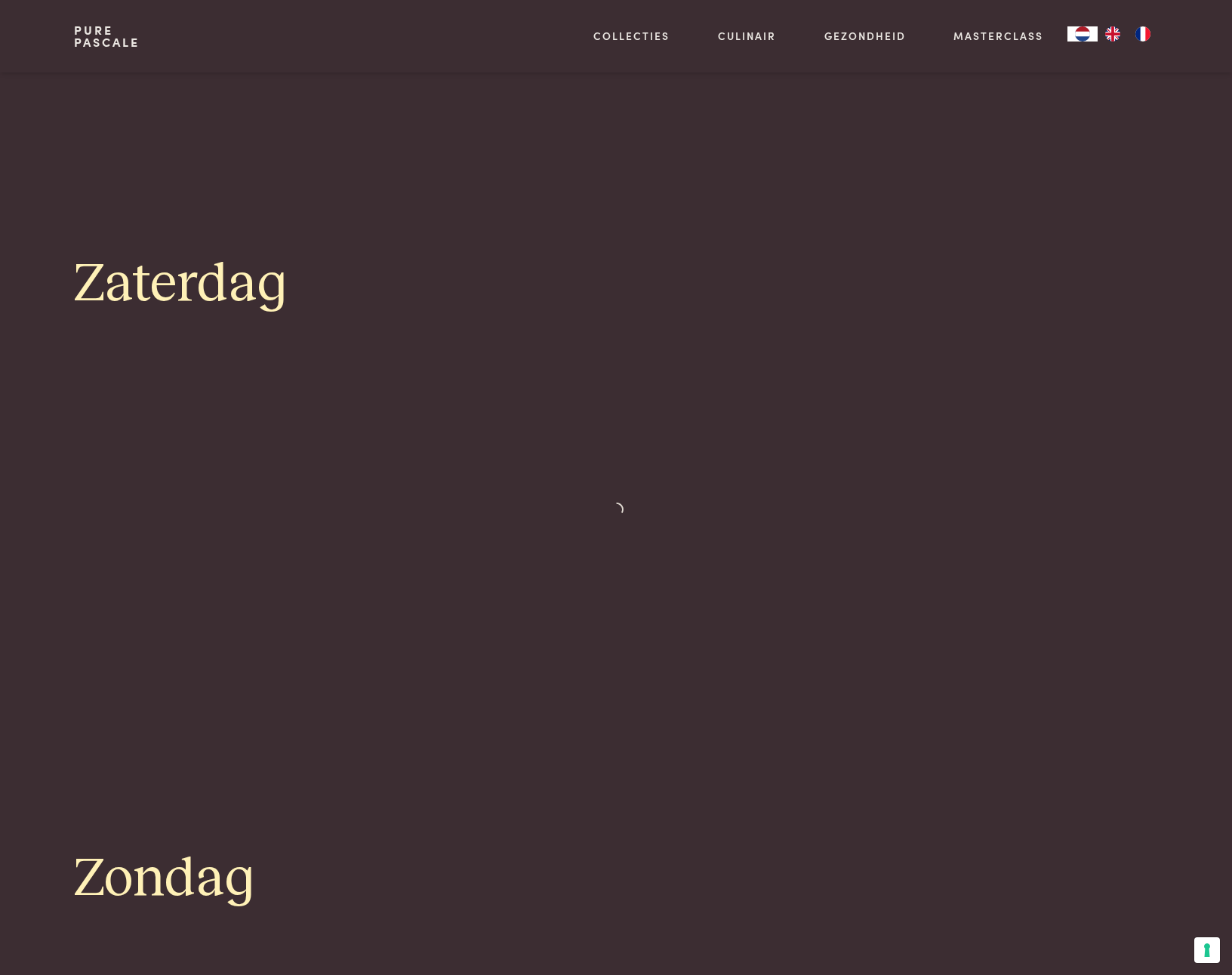
scroll to position [3671, 0]
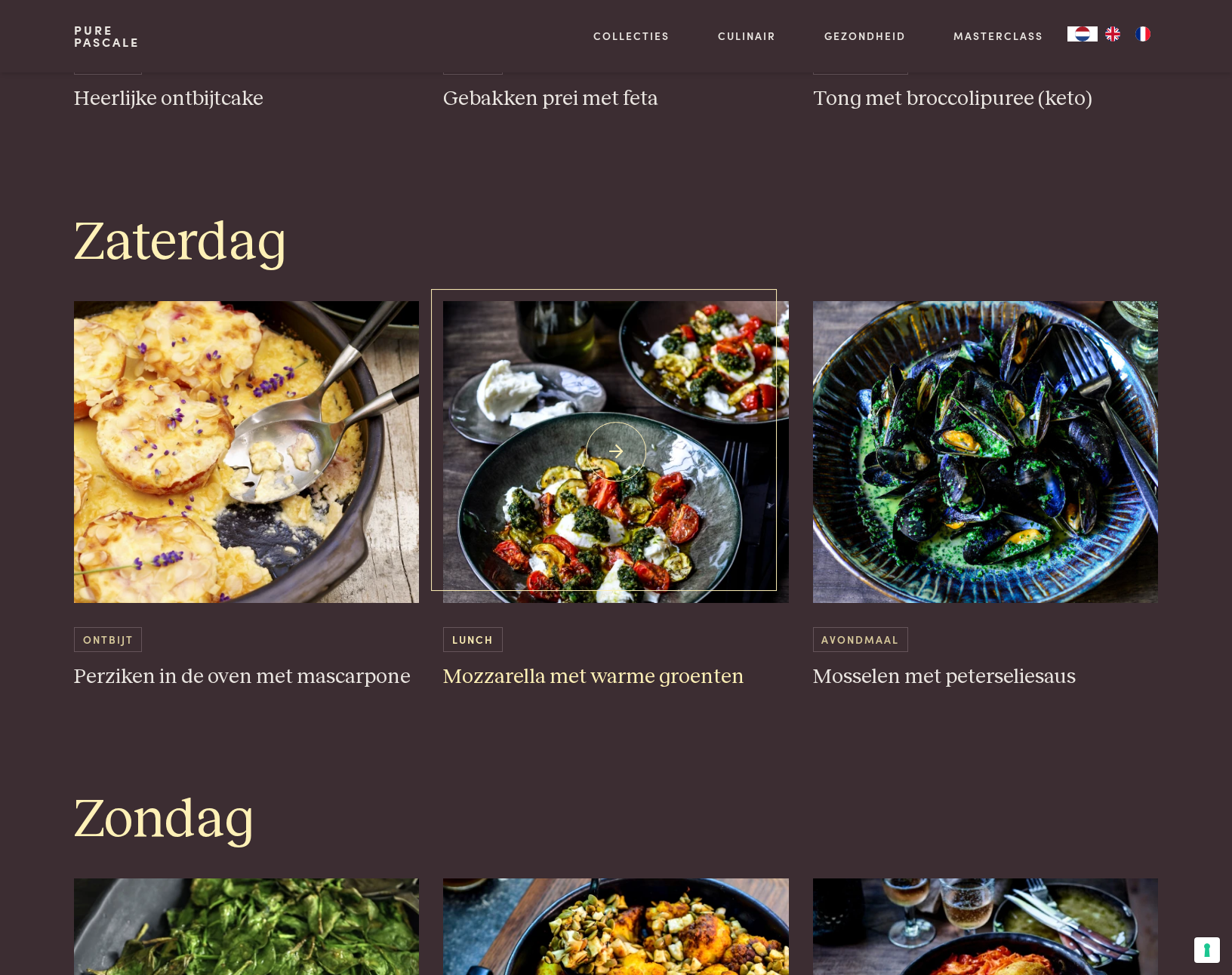
click at [625, 485] on img at bounding box center [616, 452] width 346 height 302
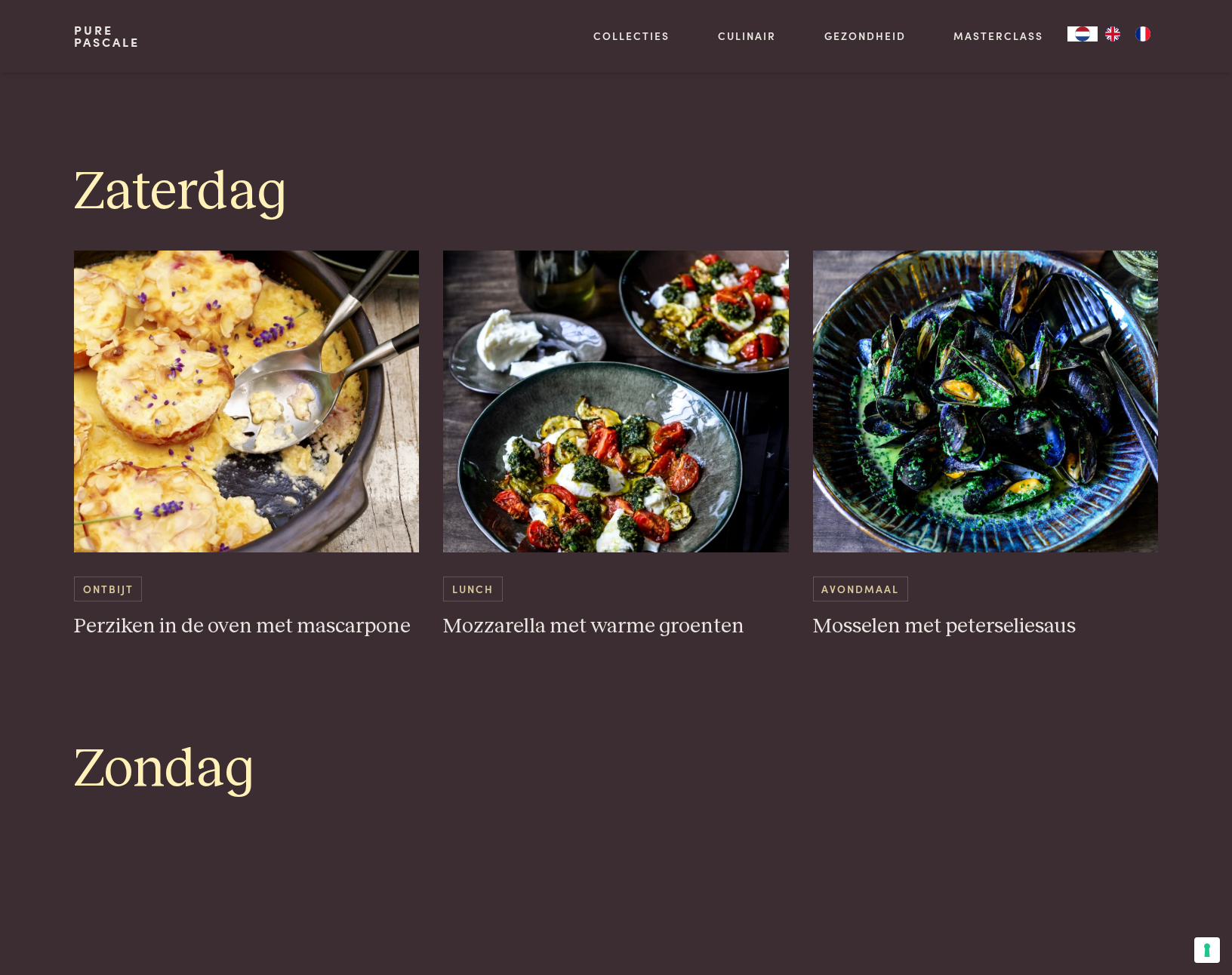
scroll to position [3731, 0]
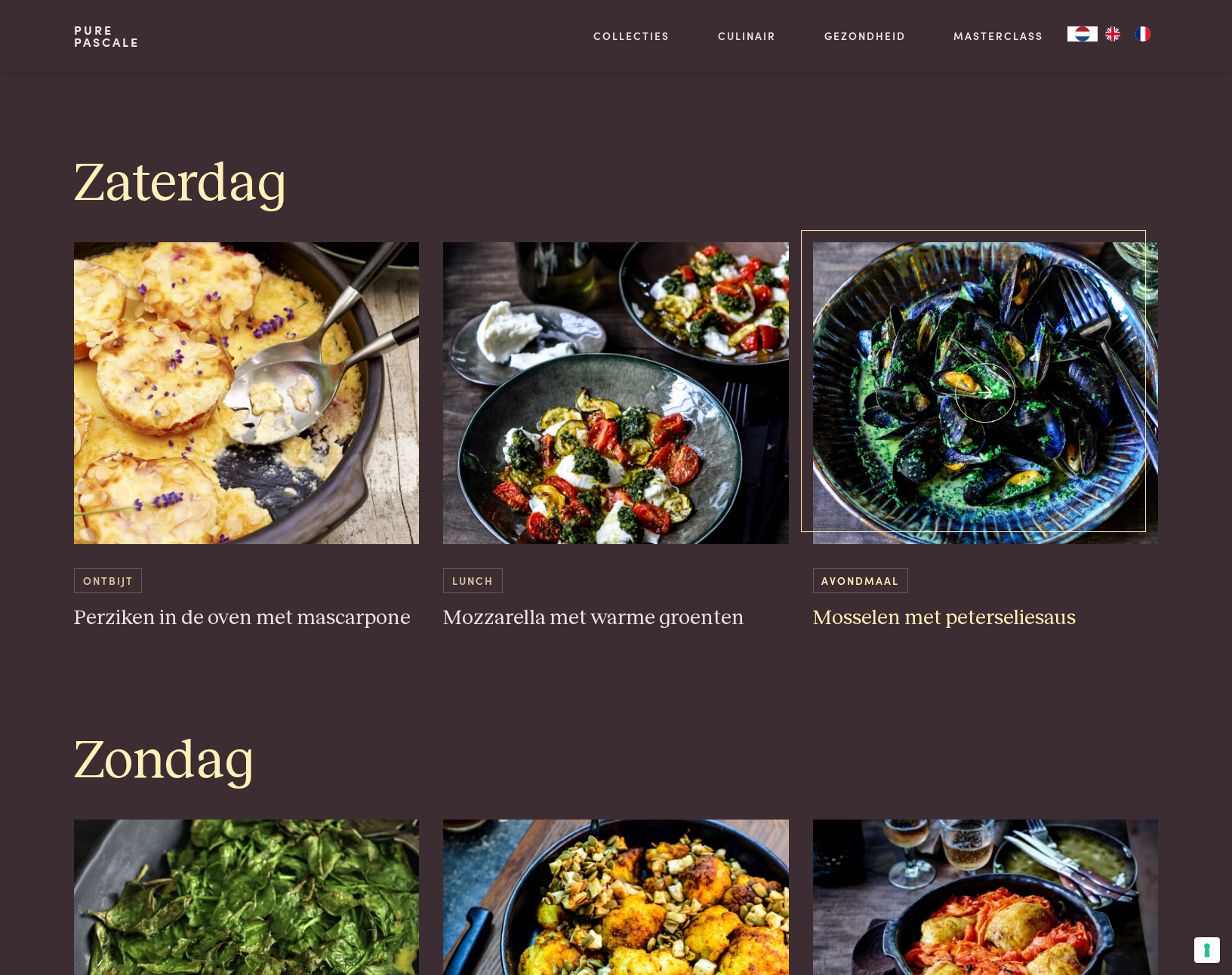
click at [945, 456] on img at bounding box center [986, 392] width 346 height 302
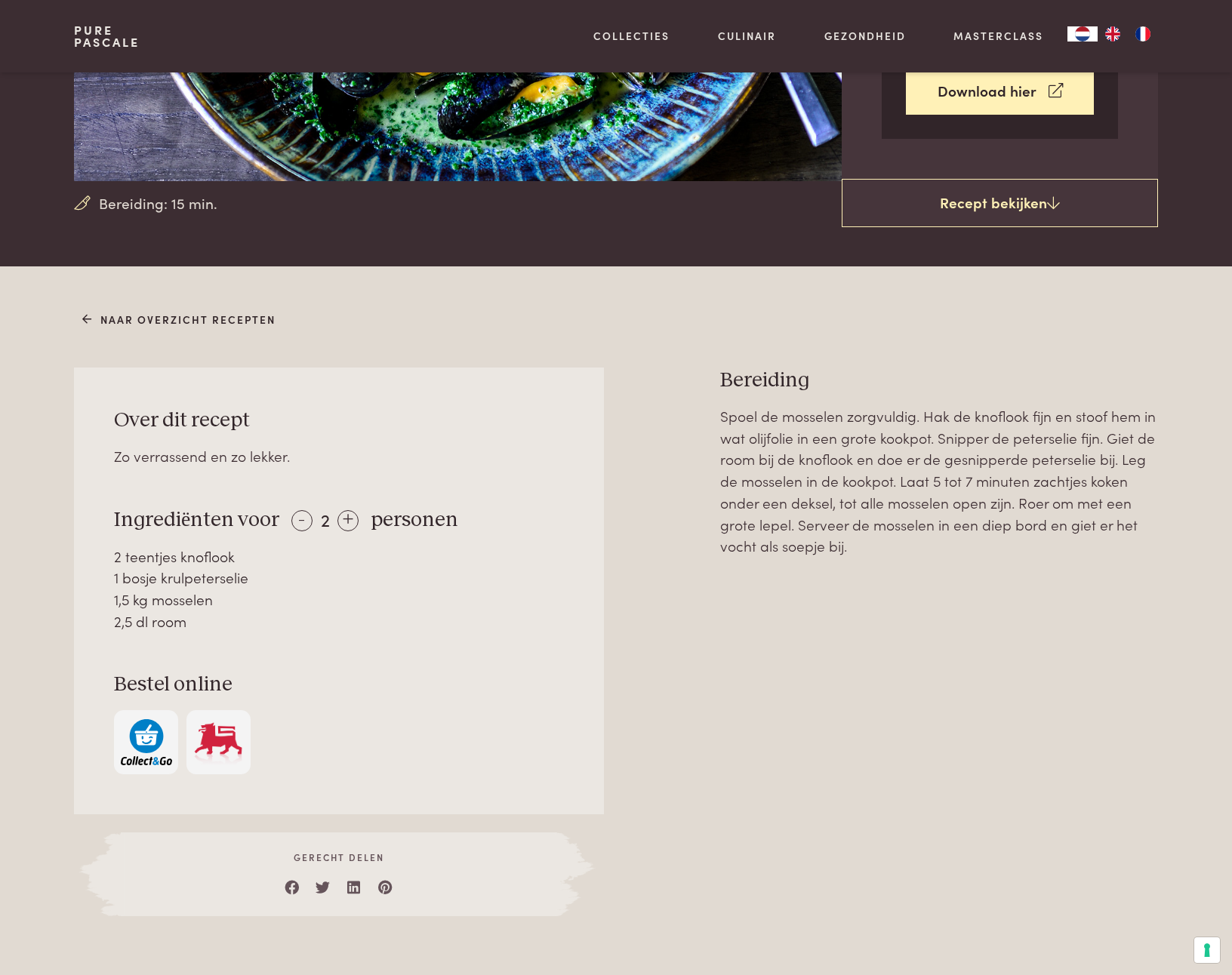
scroll to position [378, 0]
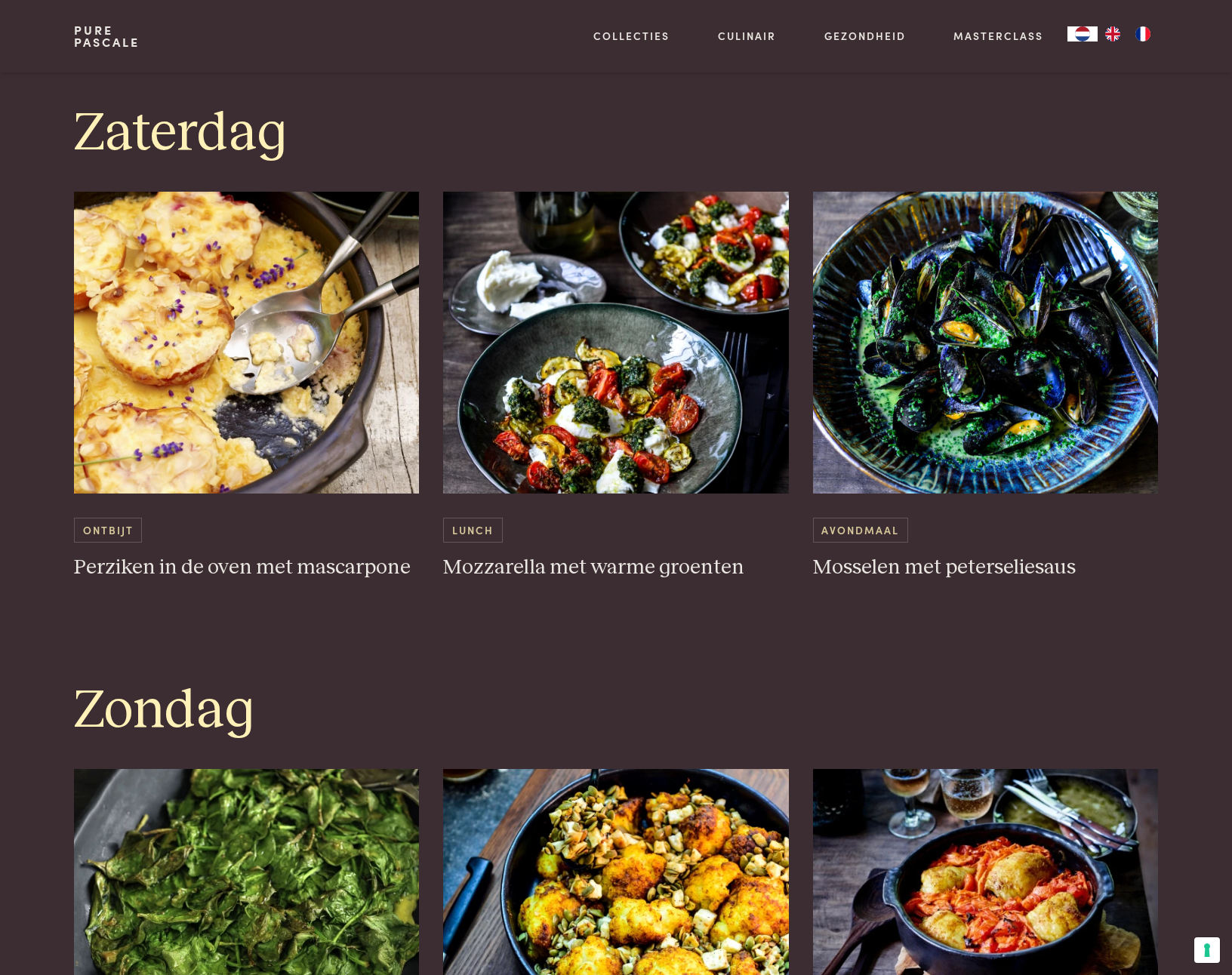
scroll to position [3781, 0]
click at [239, 880] on img at bounding box center [247, 920] width 346 height 302
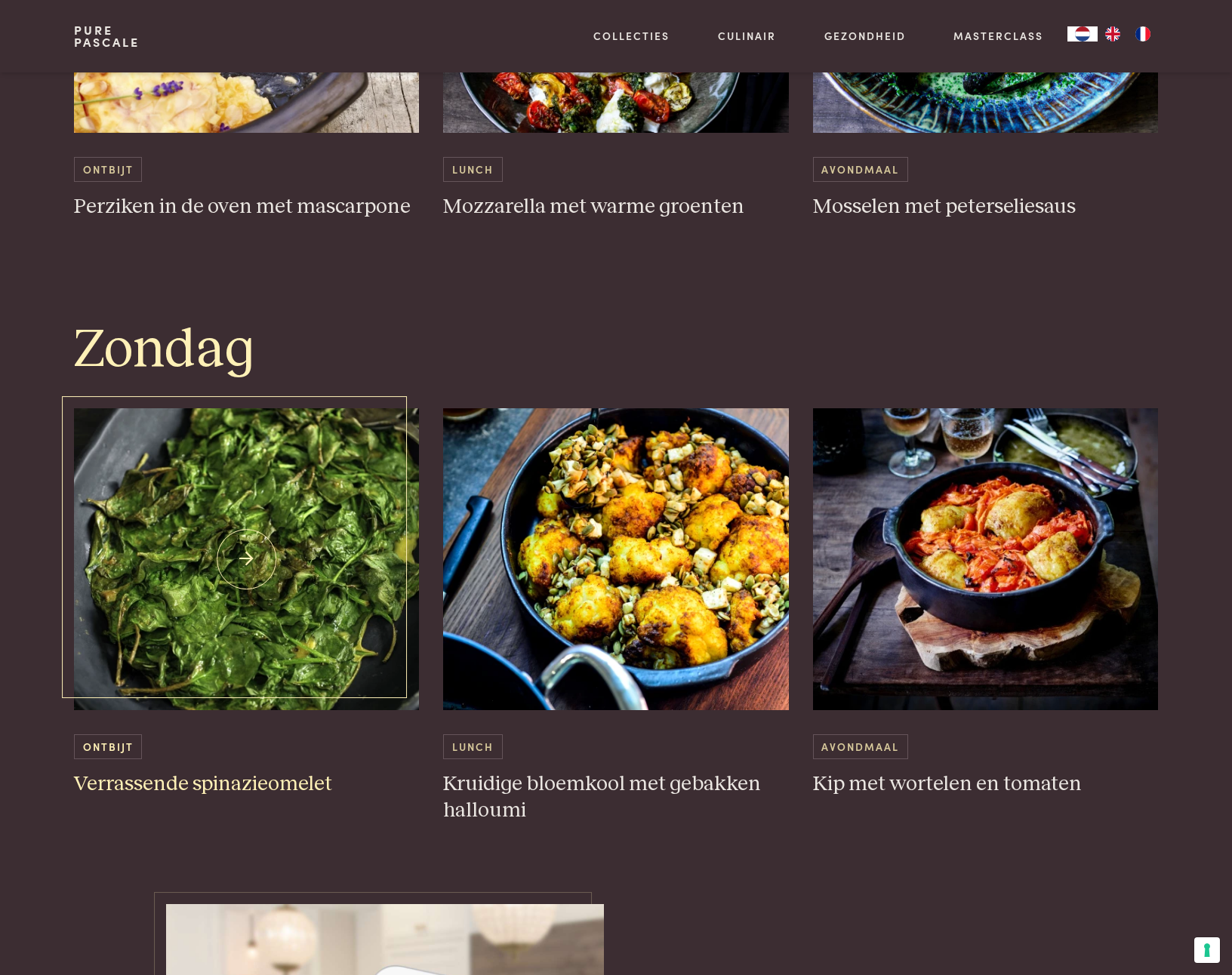
scroll to position [4253, 0]
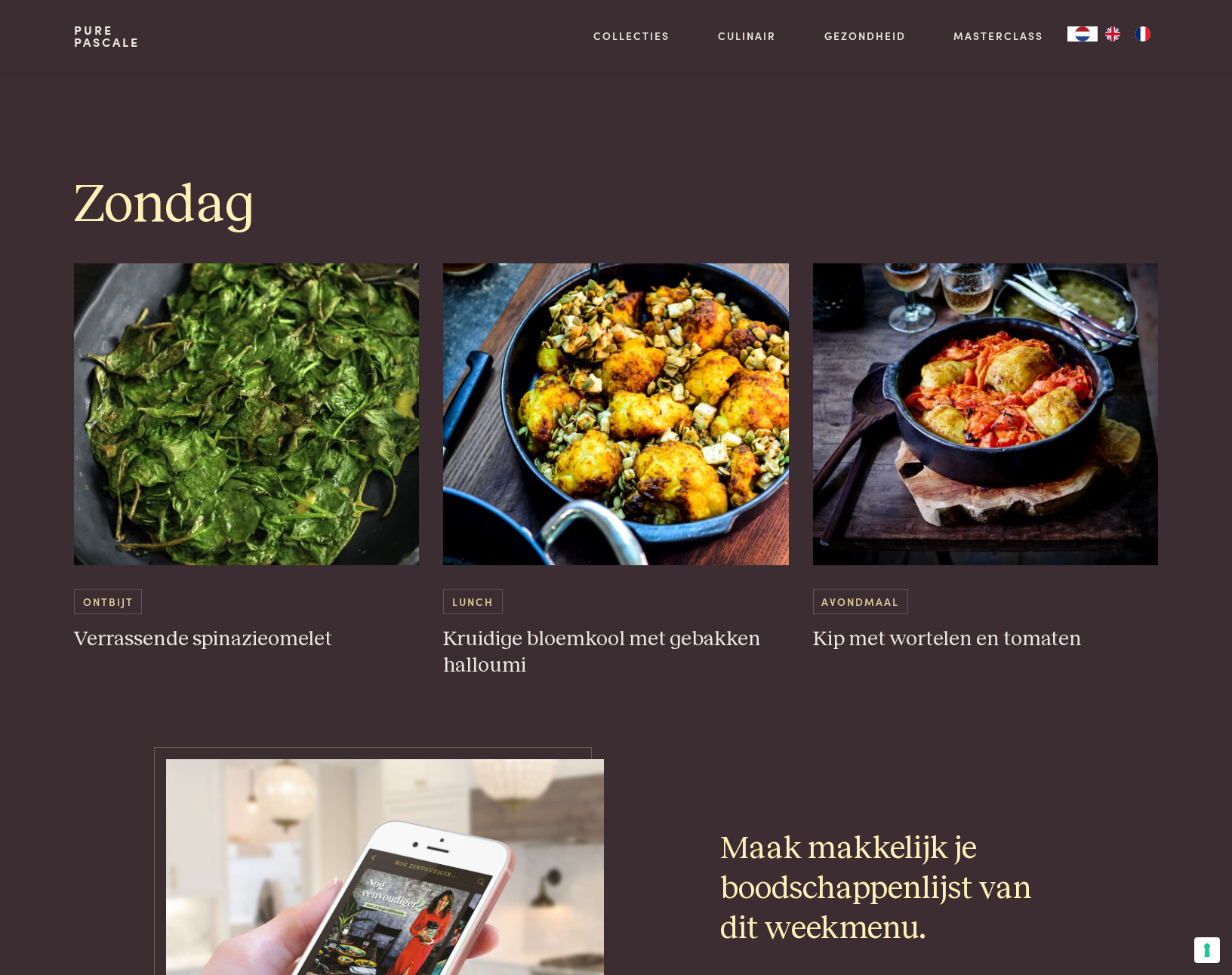
scroll to position [4296, 0]
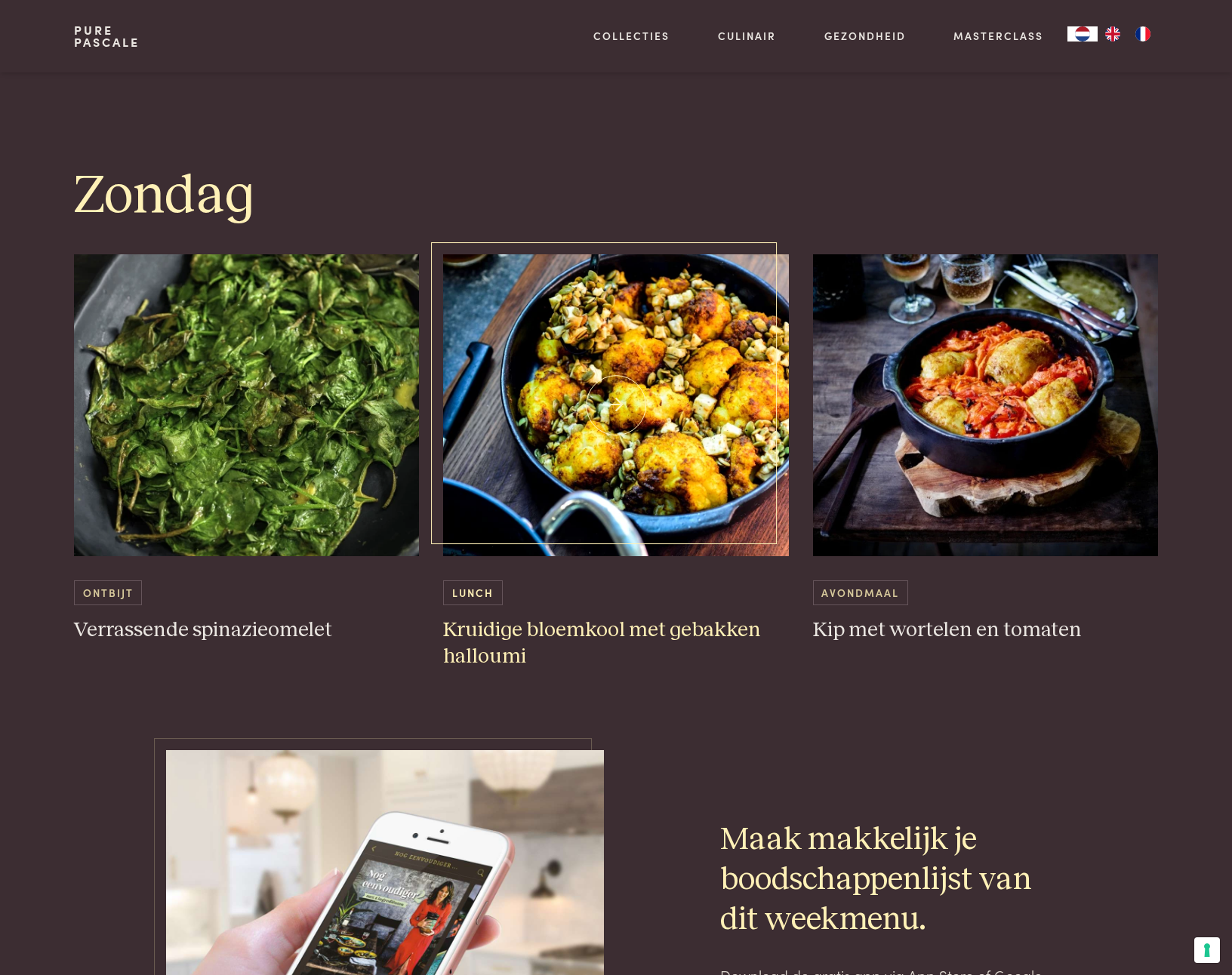
click at [588, 447] on img at bounding box center [616, 405] width 346 height 302
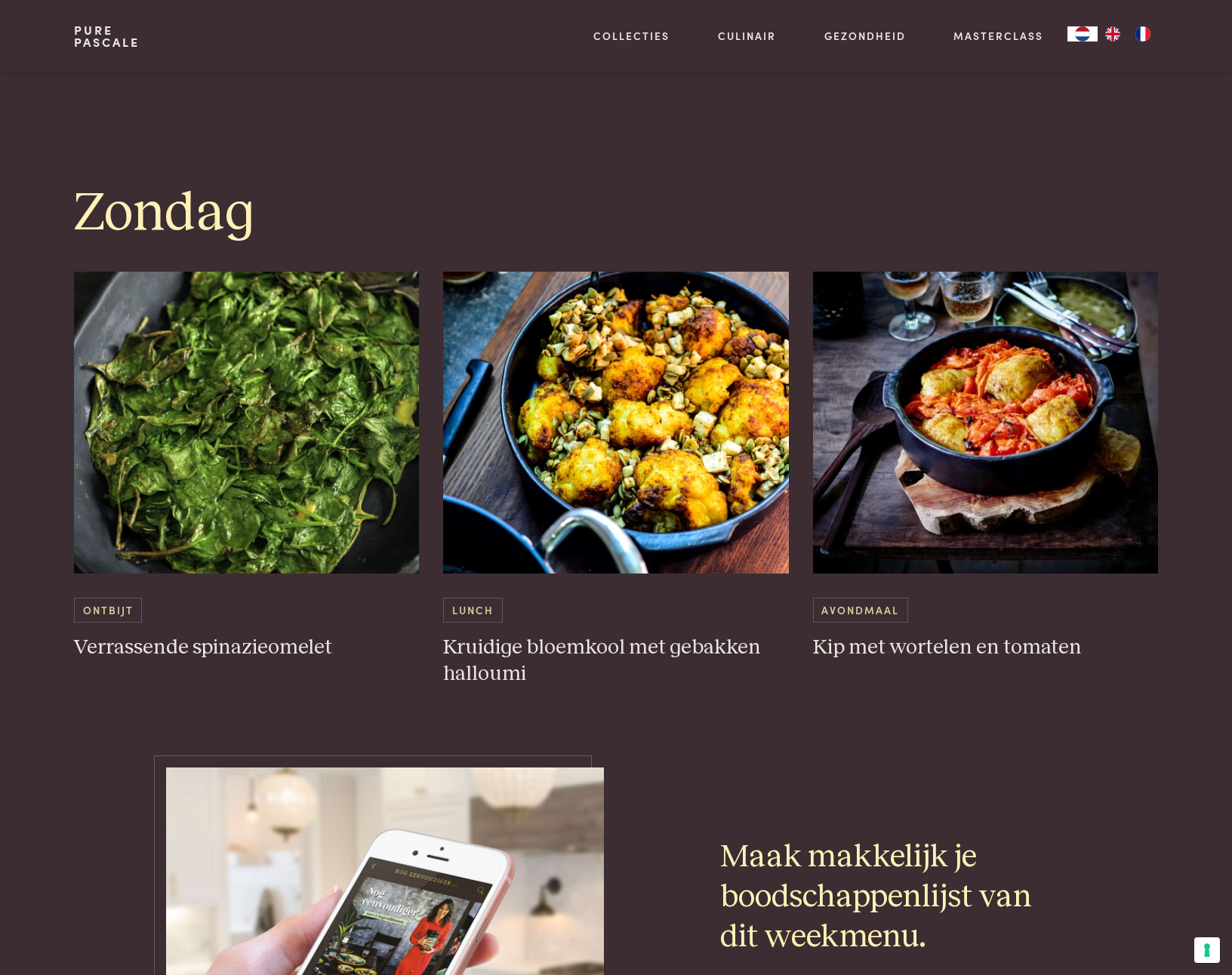
scroll to position [4320, 0]
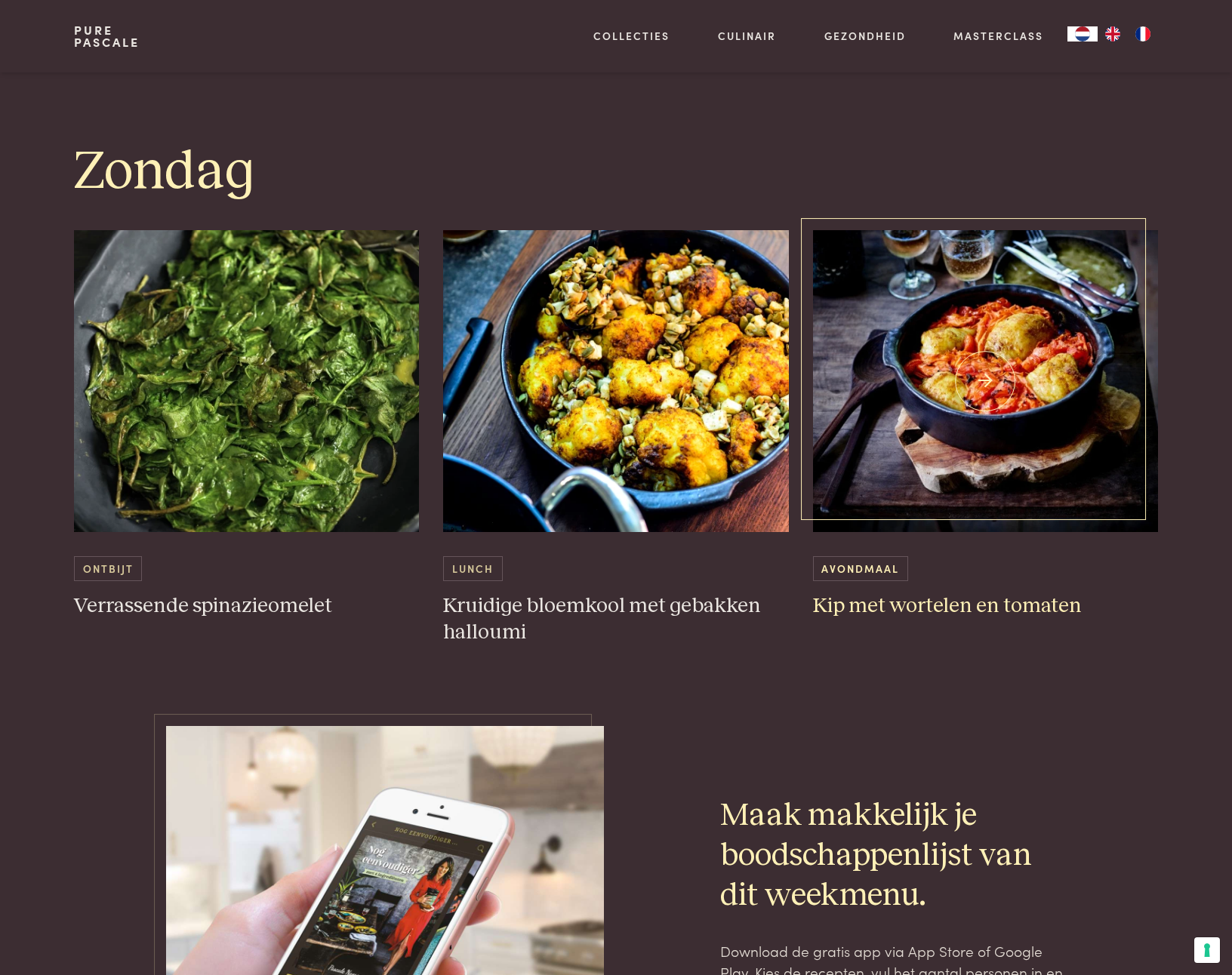
click at [972, 449] on img at bounding box center [986, 381] width 346 height 302
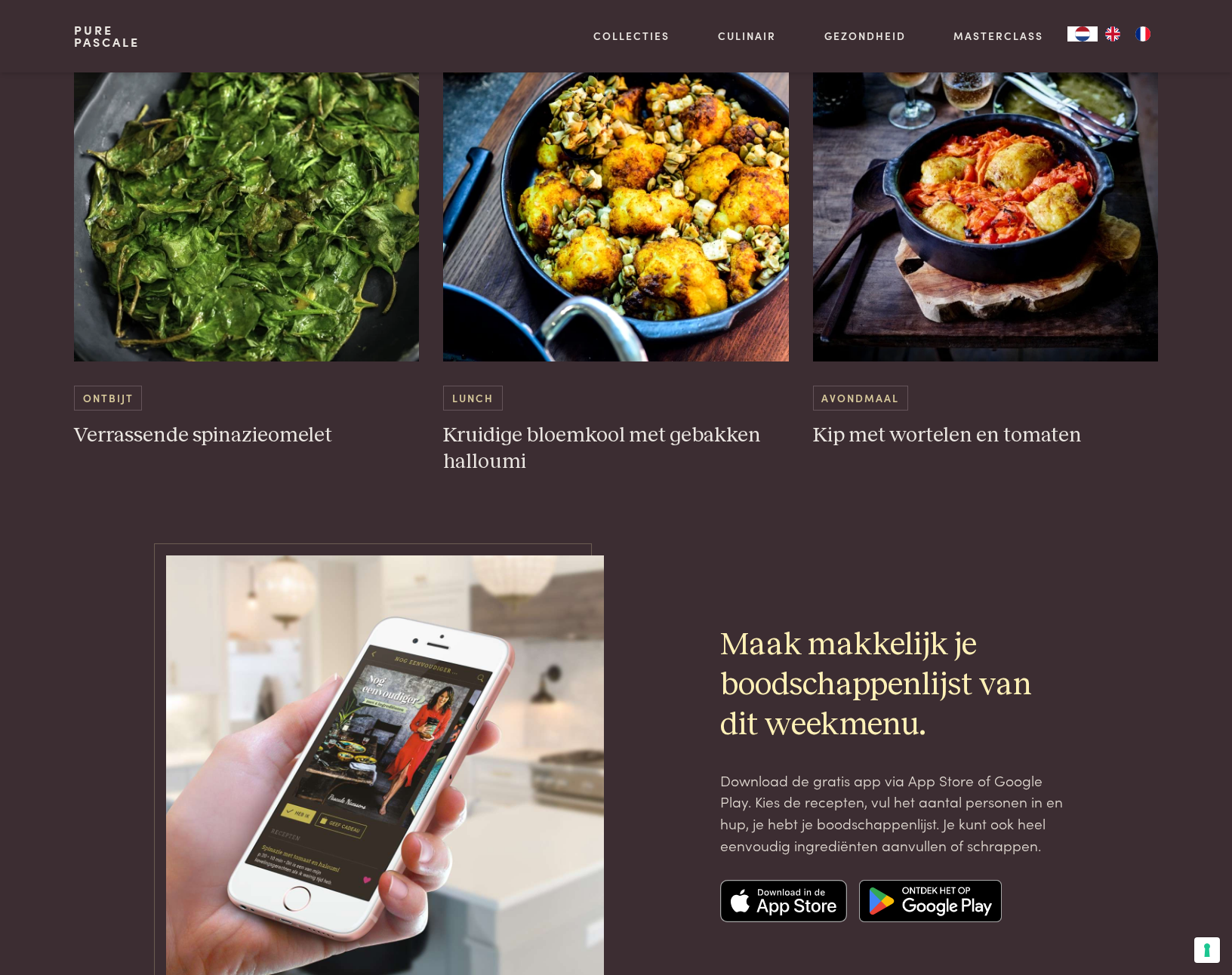
scroll to position [4494, 0]
